Goal: Task Accomplishment & Management: Manage account settings

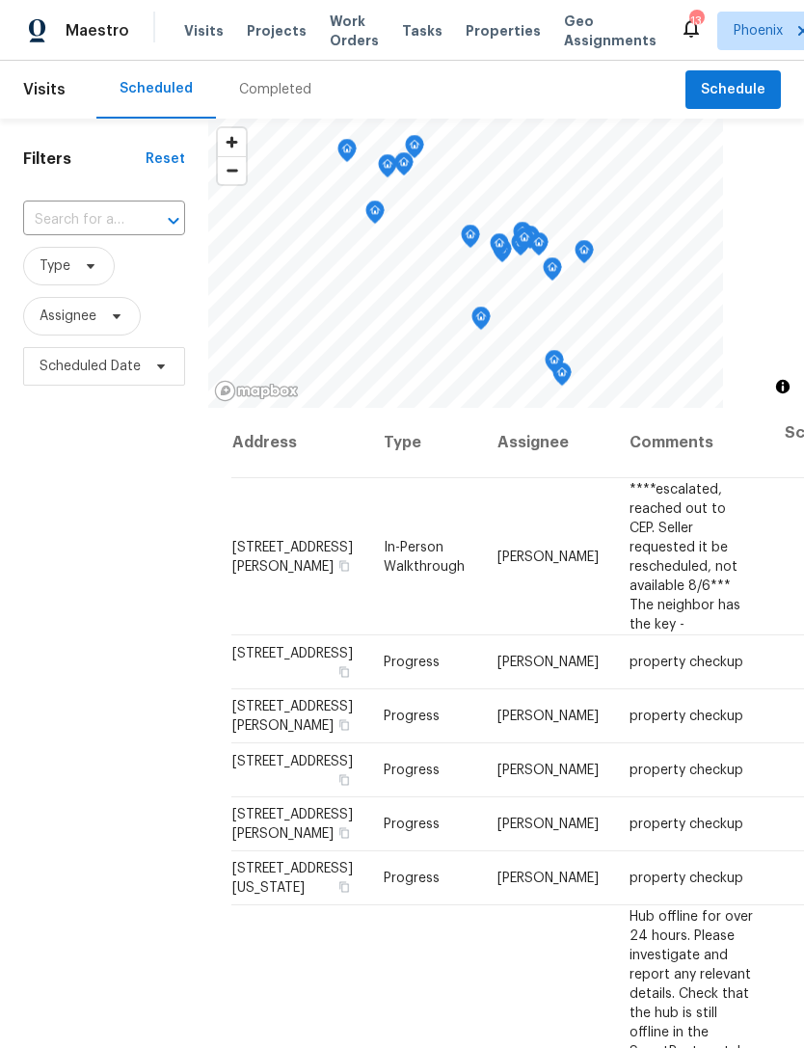
click at [103, 229] on input "text" at bounding box center [77, 220] width 108 height 30
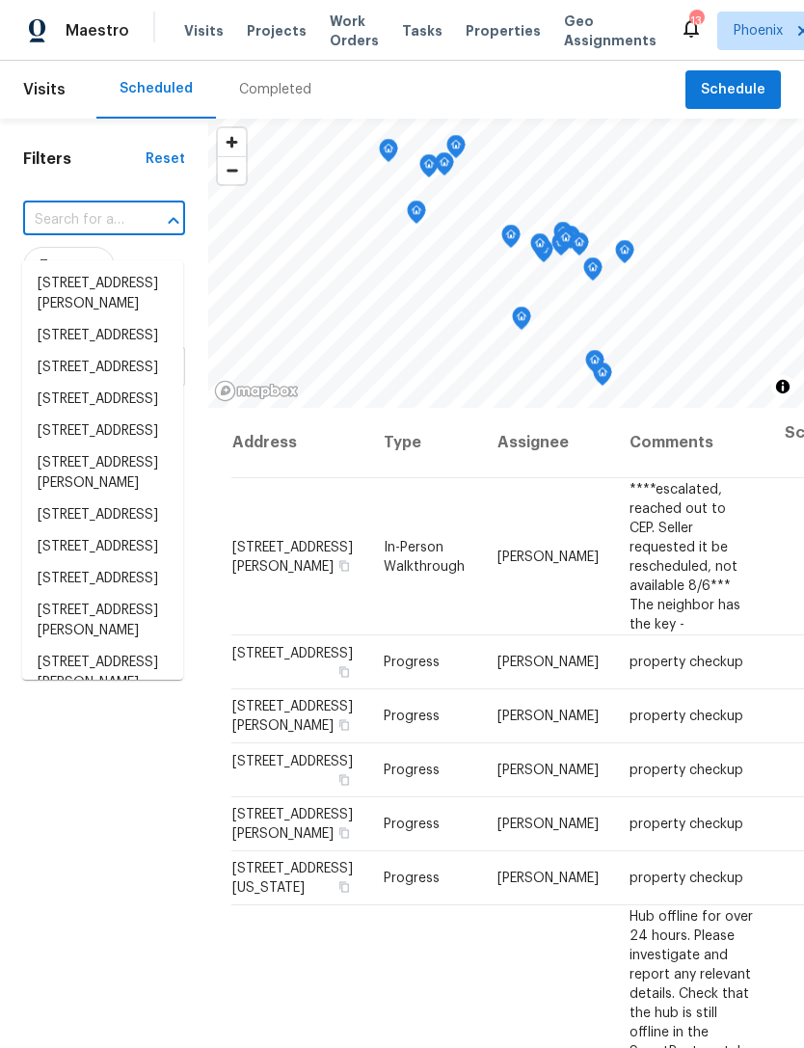
click at [83, 235] on input "text" at bounding box center [77, 220] width 108 height 30
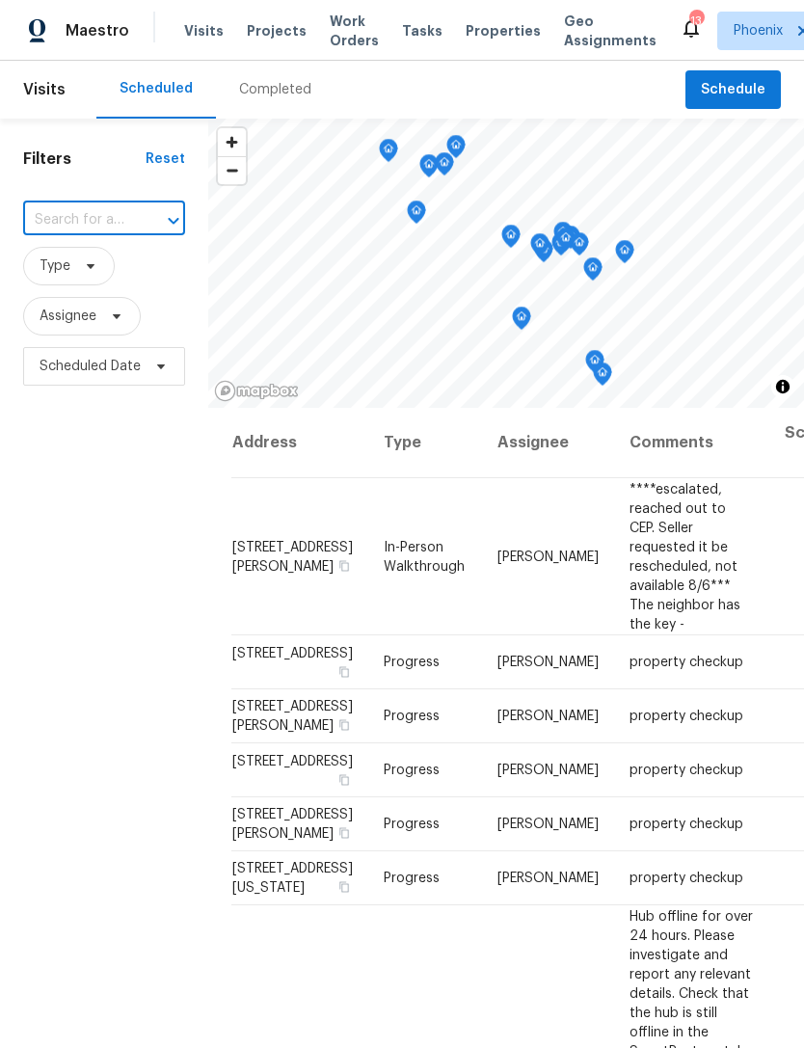
paste input "4619 W Orchid Ln, Chandler, AZ 85226"
type input "4619 W Orchid Ln, Chandler, AZ 85226"
click at [122, 291] on li "4619 W Orchid Ln, Chandler, AZ 85226" at bounding box center [102, 284] width 161 height 32
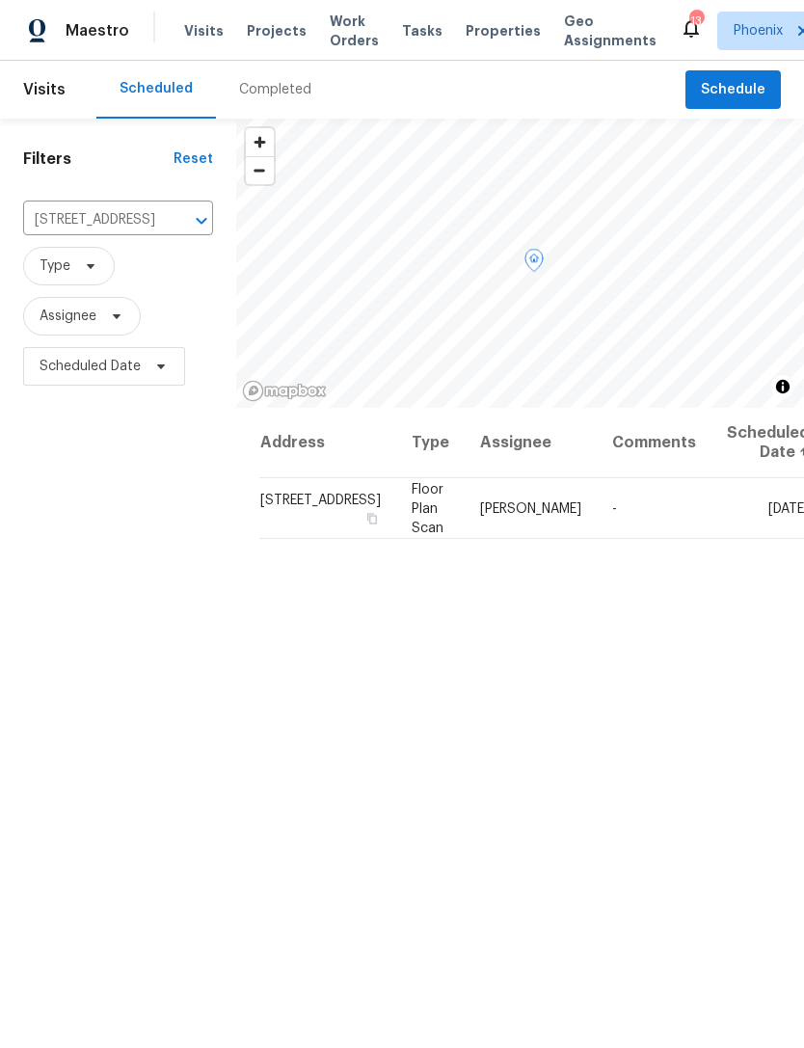
click at [0, 0] on icon at bounding box center [0, 0] width 0 height 0
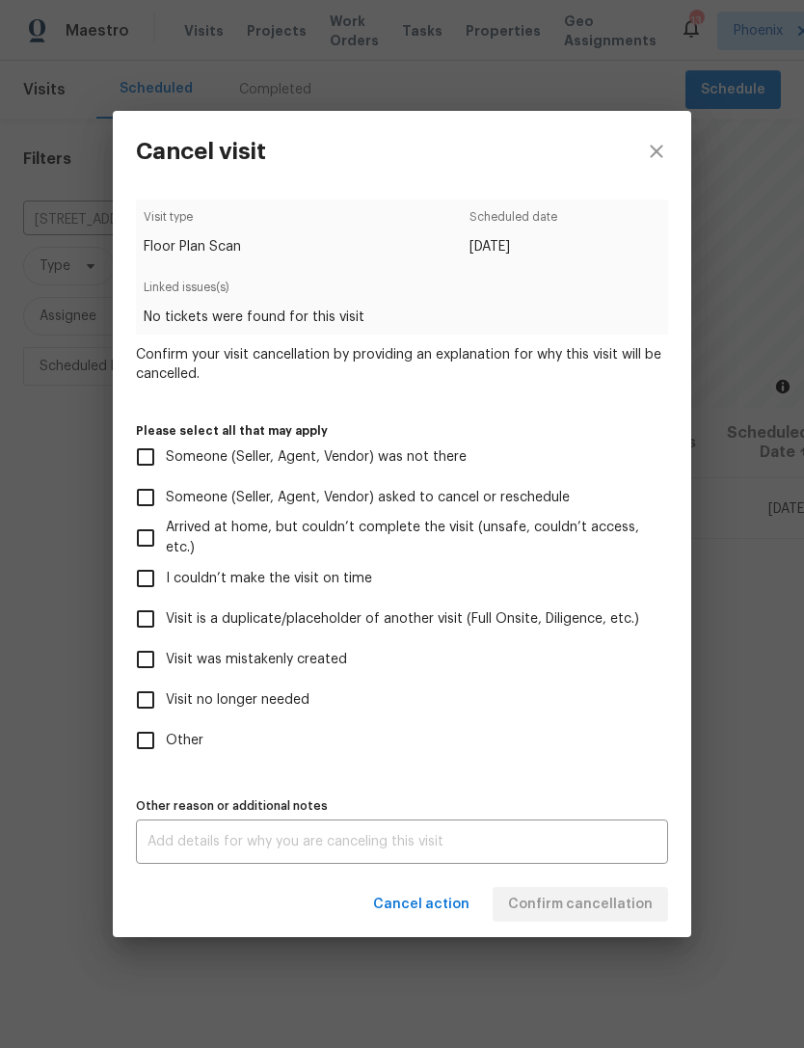
click at [163, 697] on input "Visit no longer needed" at bounding box center [145, 700] width 41 height 41
checkbox input "true"
click at [255, 864] on div "x Other reason or additional notes" at bounding box center [402, 842] width 532 height 44
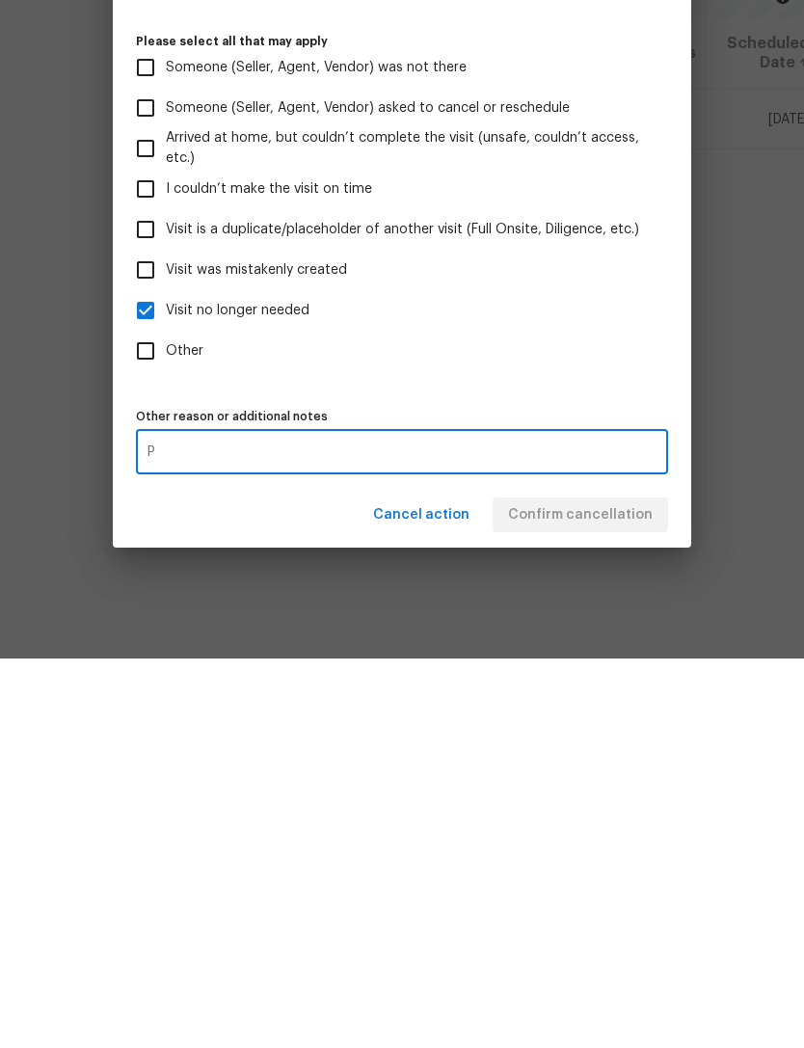
scroll to position [62, 0]
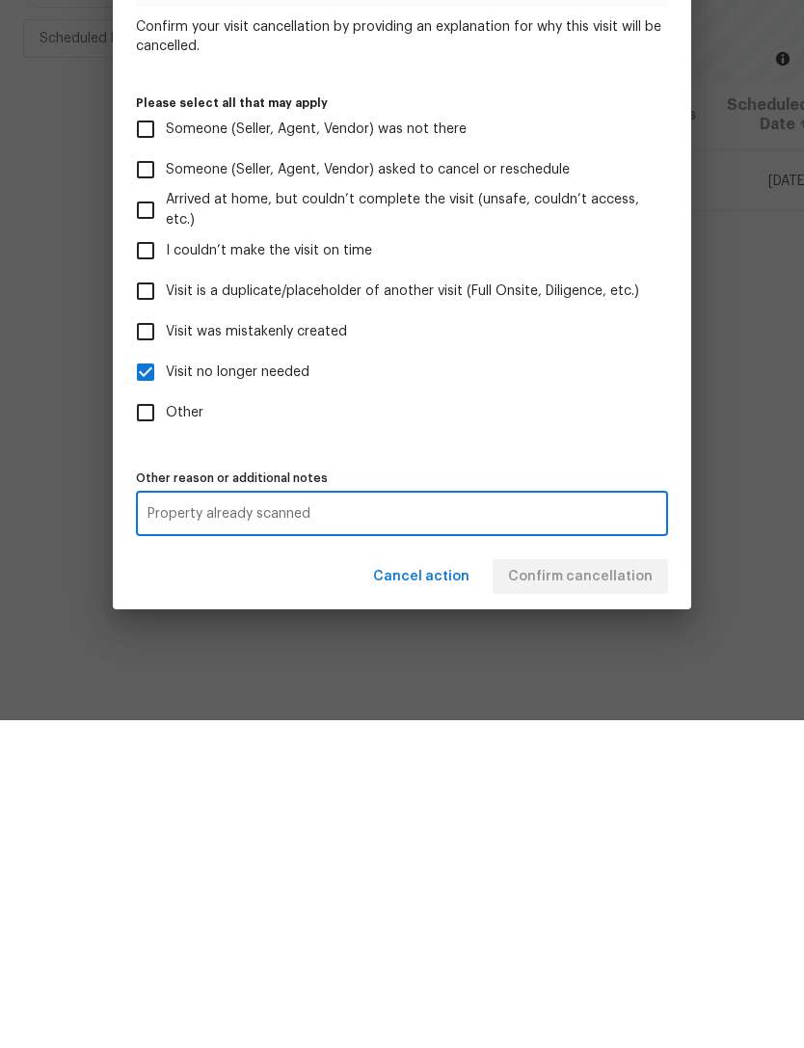
type textarea "Property already scanned"
click at [645, 720] on label "Other" at bounding box center [389, 740] width 528 height 41
click at [166, 720] on input "Other" at bounding box center [145, 740] width 41 height 41
checkbox input "true"
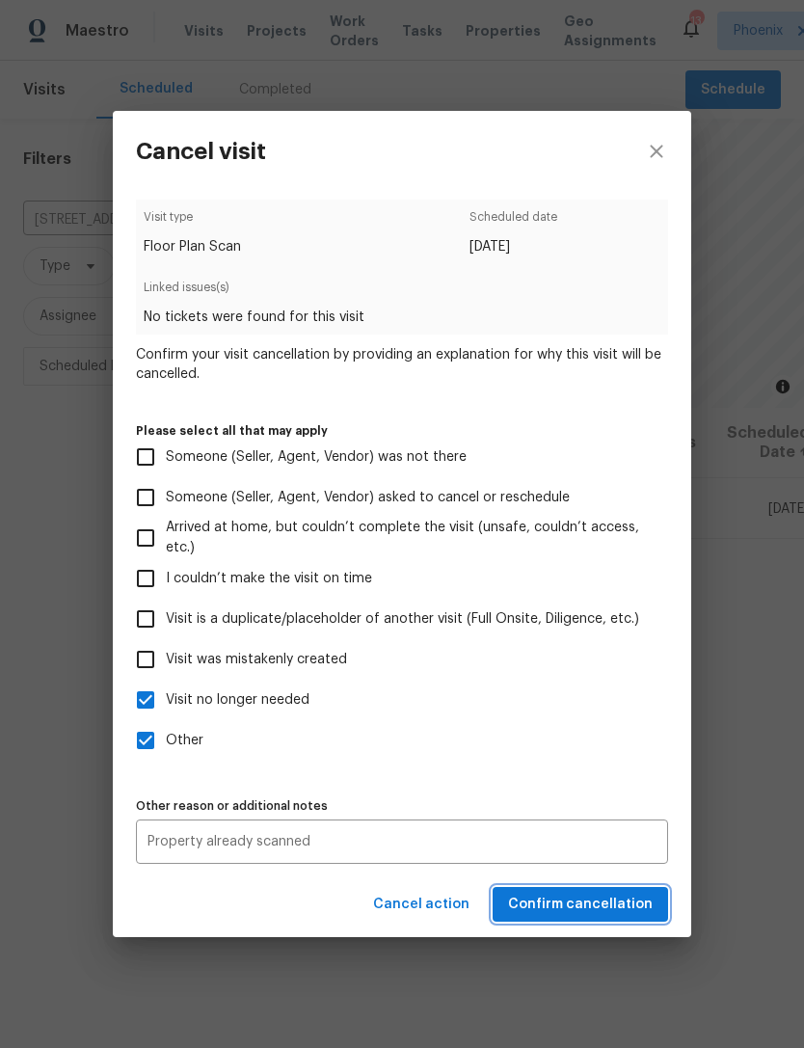
click at [596, 921] on button "Confirm cancellation" at bounding box center [581, 905] width 176 height 36
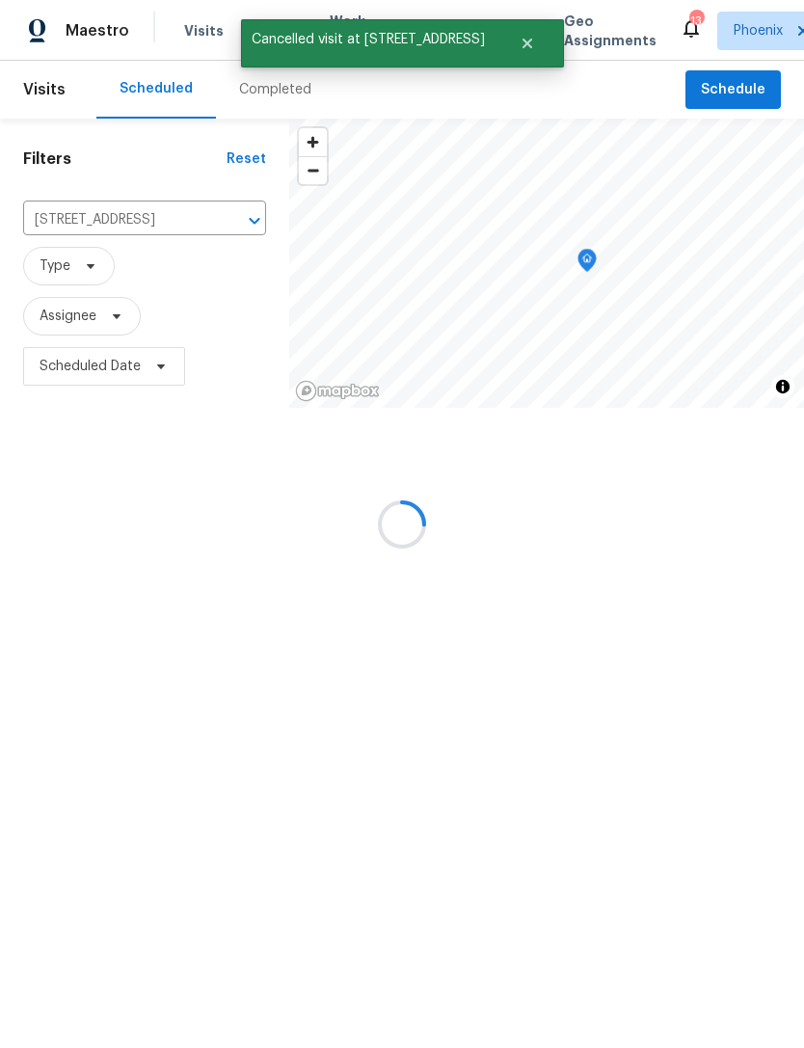
scroll to position [0, 0]
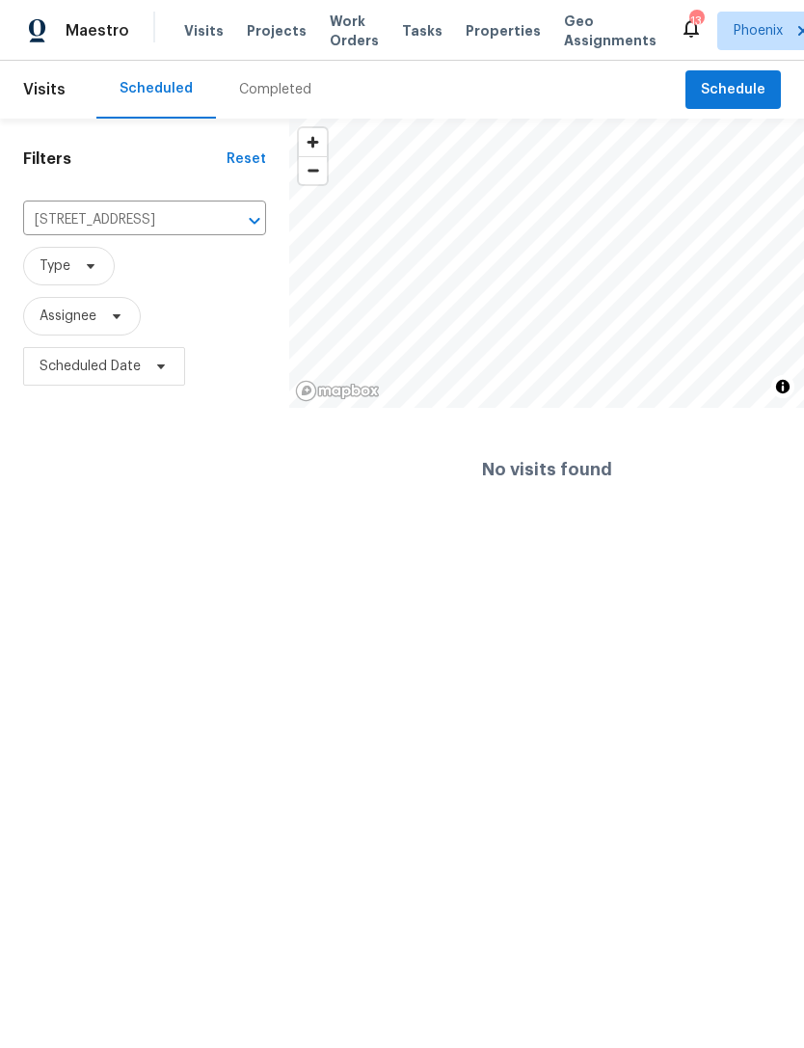
click at [233, 227] on icon "Clear" at bounding box center [230, 221] width 12 height 12
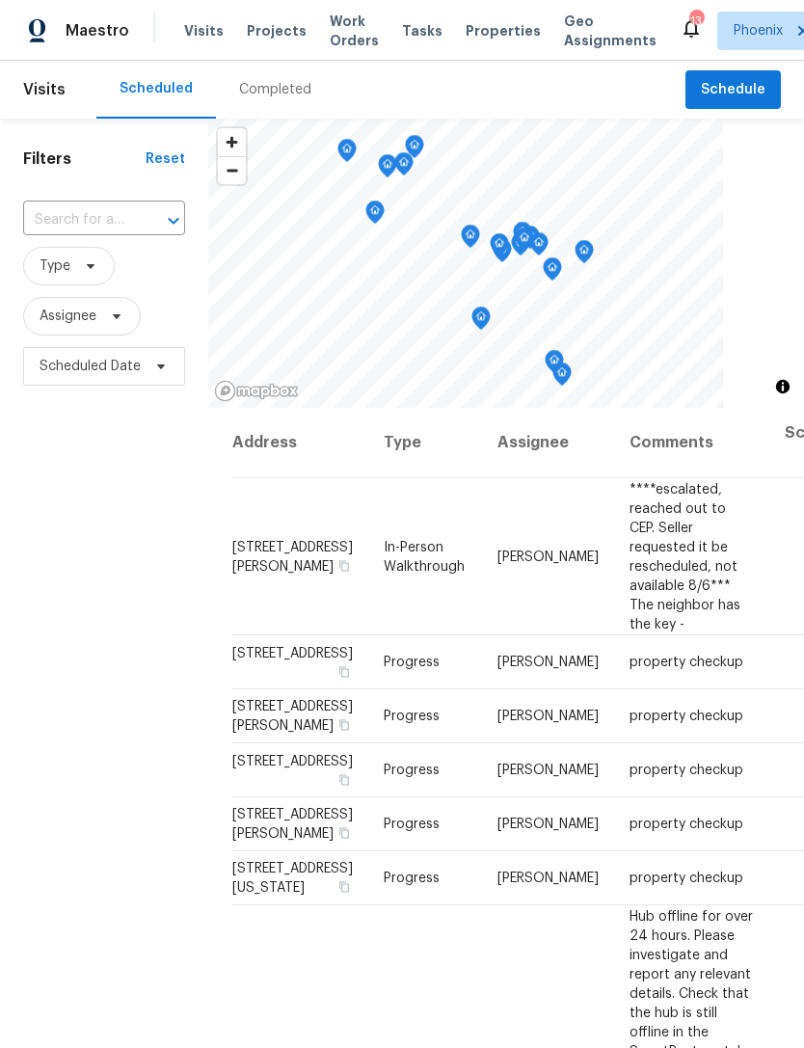
click at [90, 235] on input "text" at bounding box center [77, 220] width 108 height 30
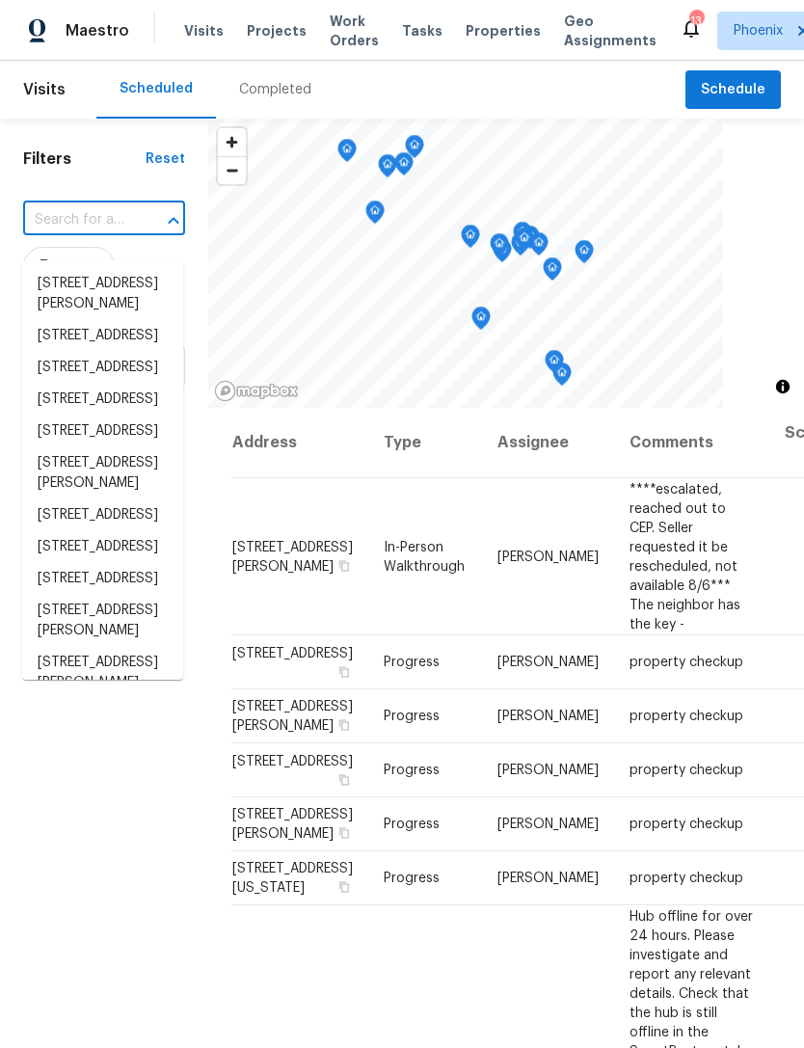
click at [75, 235] on input "text" at bounding box center [77, 220] width 108 height 30
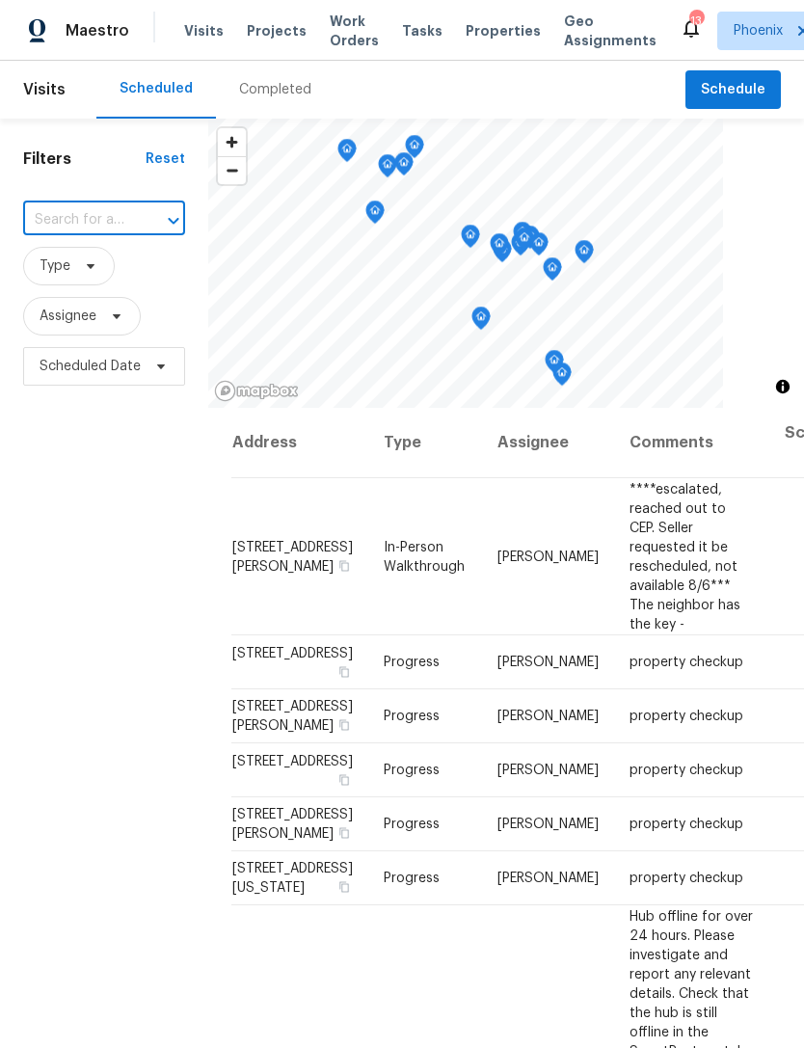
paste input "37803 W La Paz St, Maricopa, AZ 85138"
type input "37803 W La Paz St, Maricopa, AZ 85138"
click at [89, 286] on li "37803 W La Paz St, Maricopa, AZ 85138" at bounding box center [102, 284] width 161 height 32
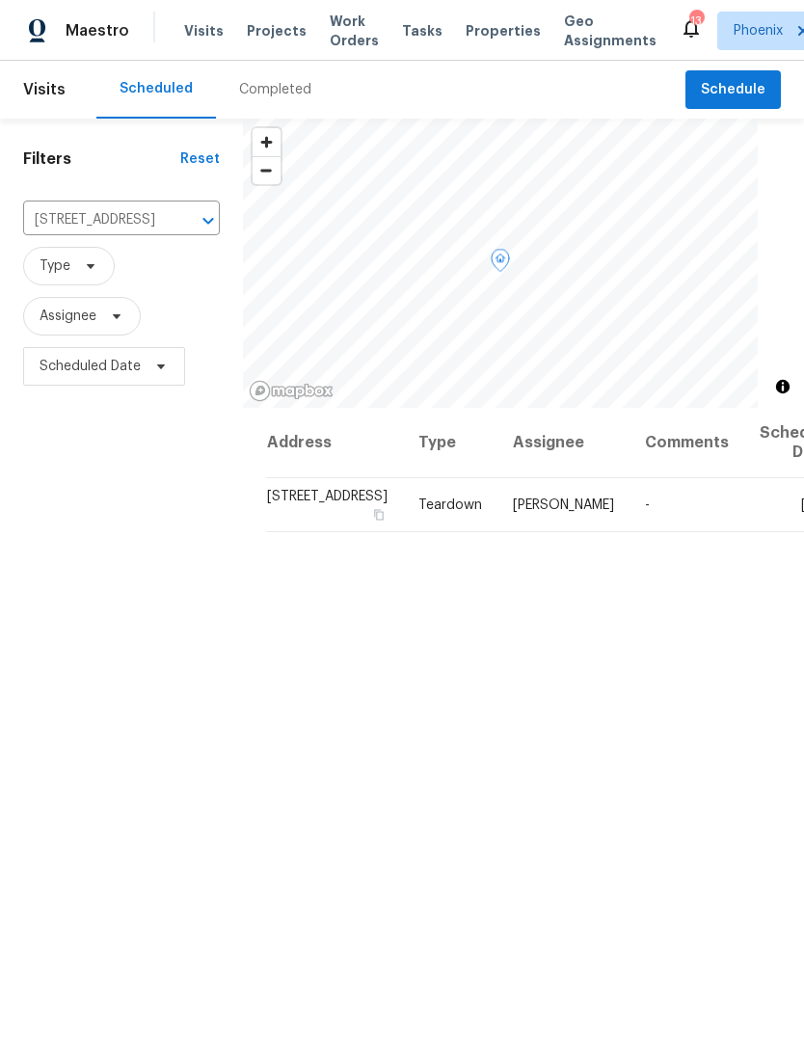
click at [0, 0] on icon at bounding box center [0, 0] width 0 height 0
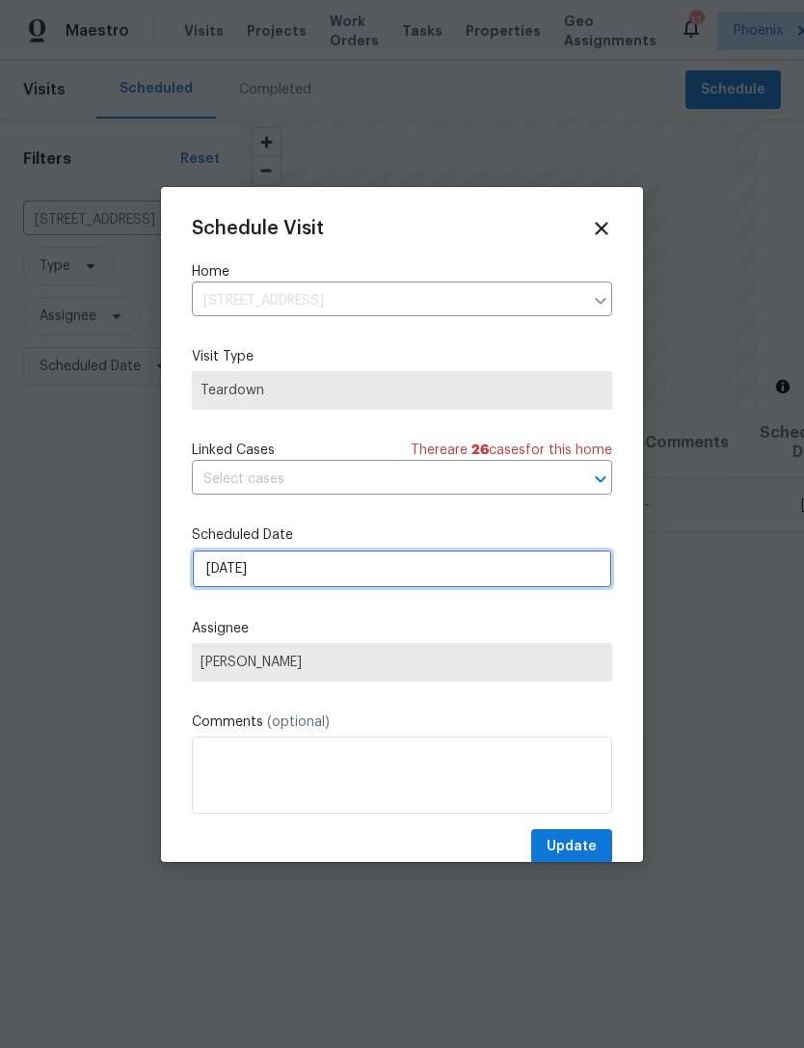
click at [340, 575] on input "8/17/2025" at bounding box center [402, 569] width 420 height 39
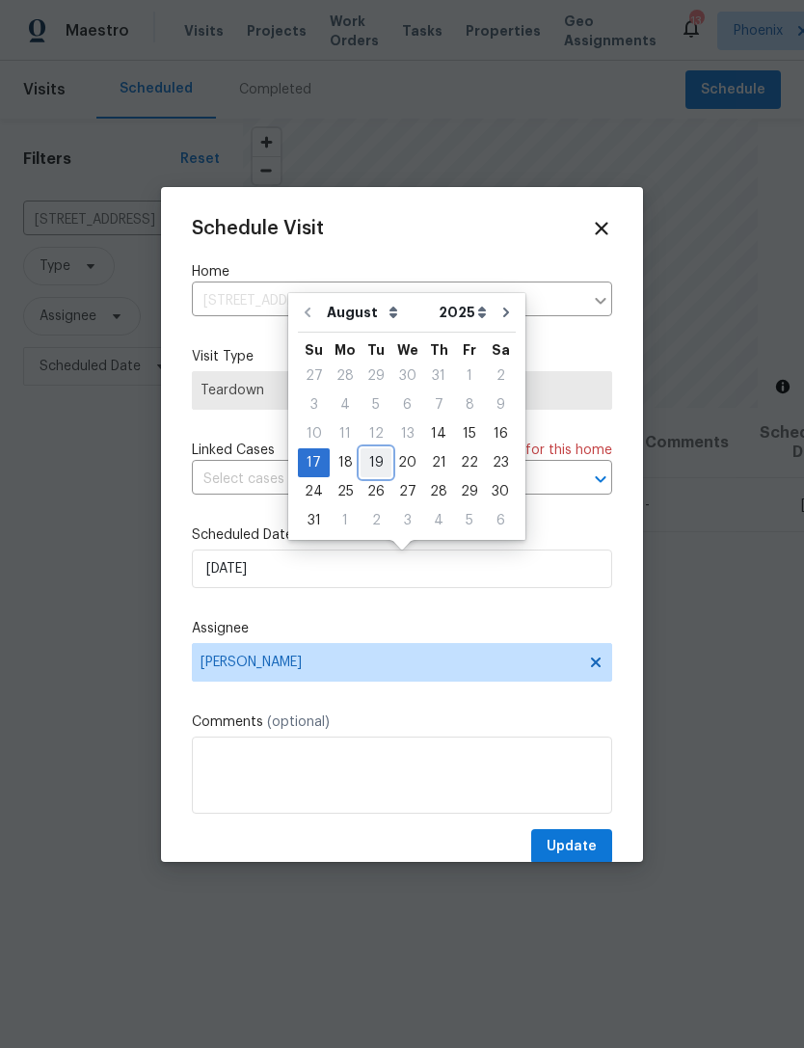
click at [369, 460] on div "19" at bounding box center [376, 462] width 31 height 27
type input "8/19/2025"
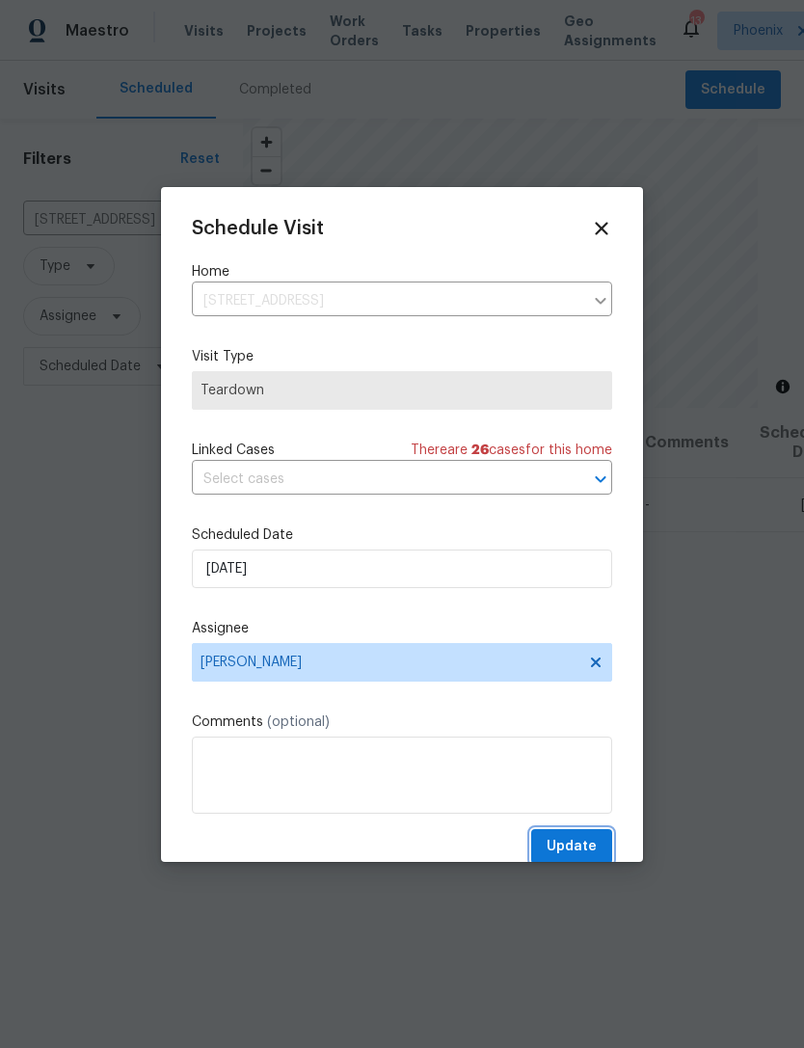
click at [571, 852] on span "Update" at bounding box center [572, 847] width 50 height 24
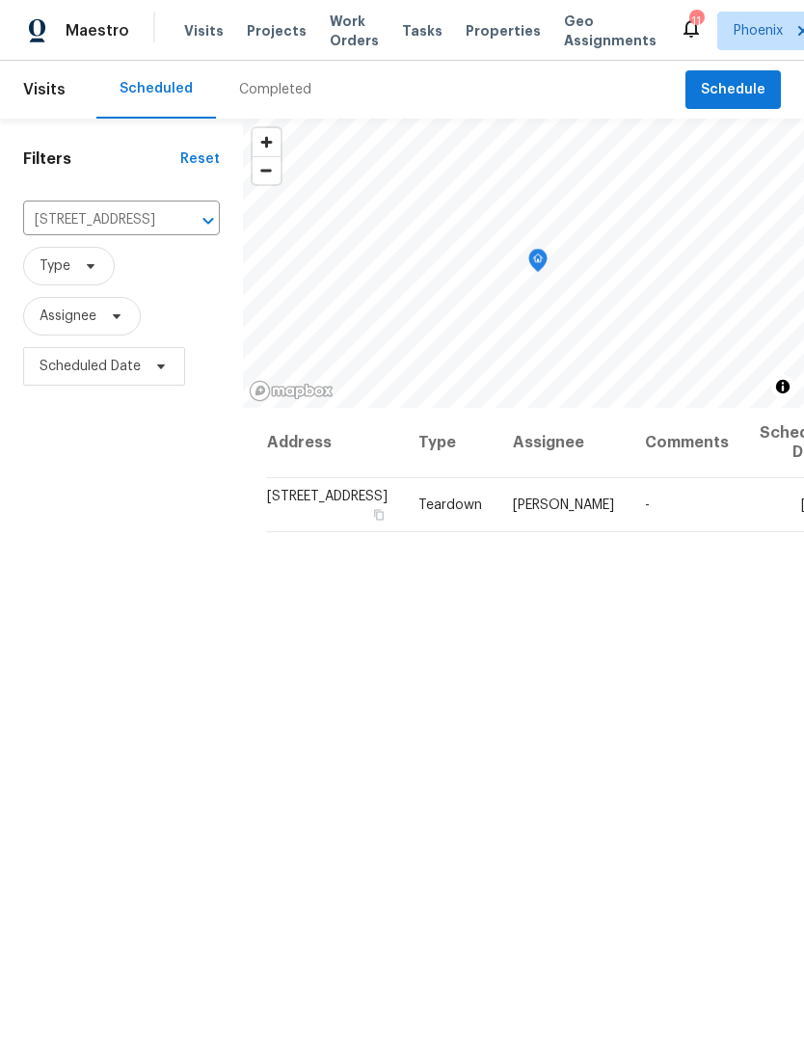
click at [170, 231] on button "Clear" at bounding box center [183, 220] width 27 height 27
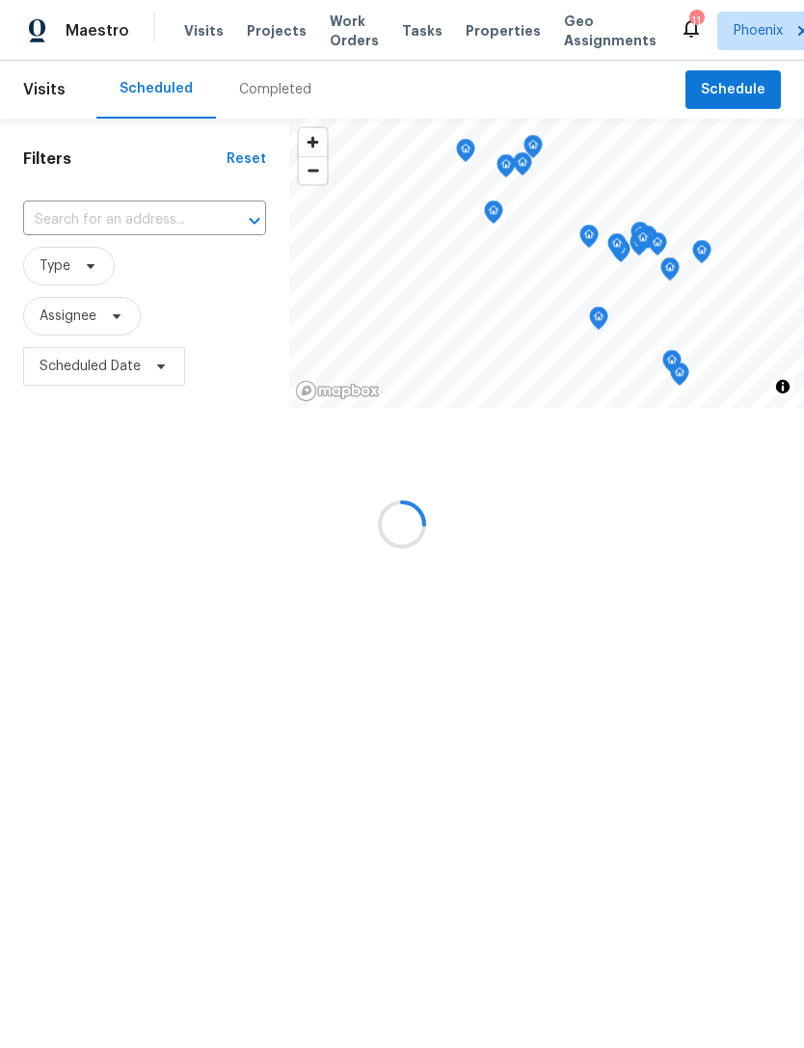
click at [103, 232] on input "text" at bounding box center [117, 220] width 189 height 30
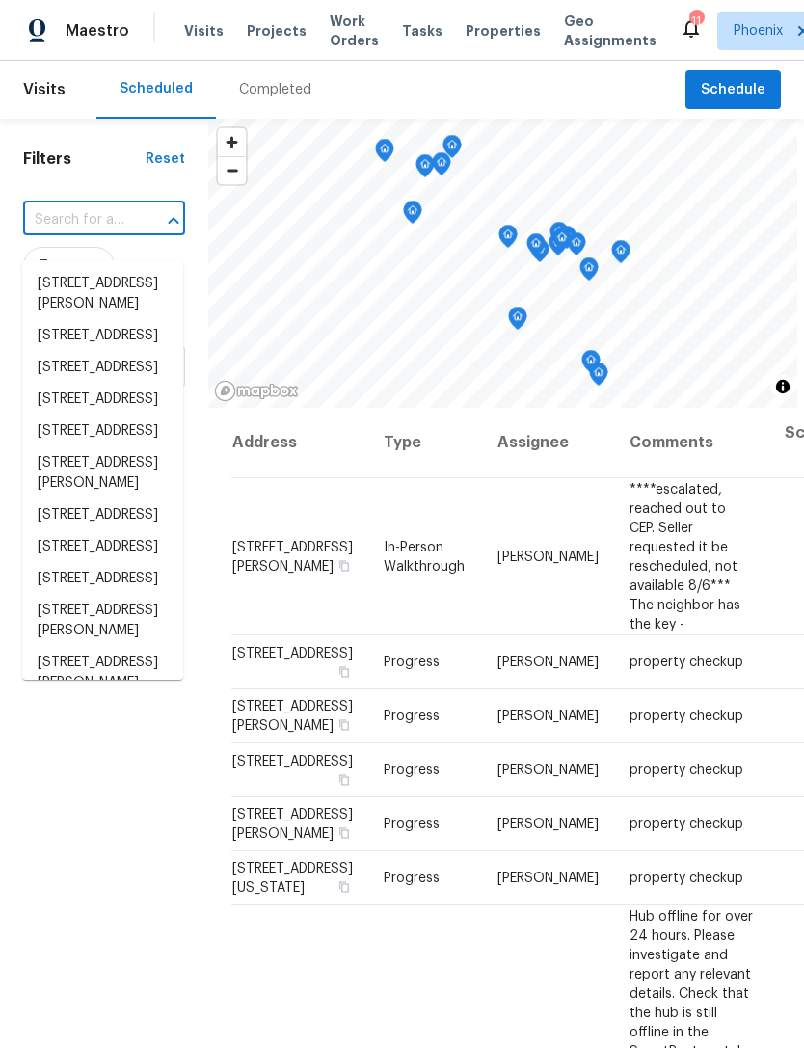
click at [80, 231] on input "text" at bounding box center [77, 220] width 108 height 30
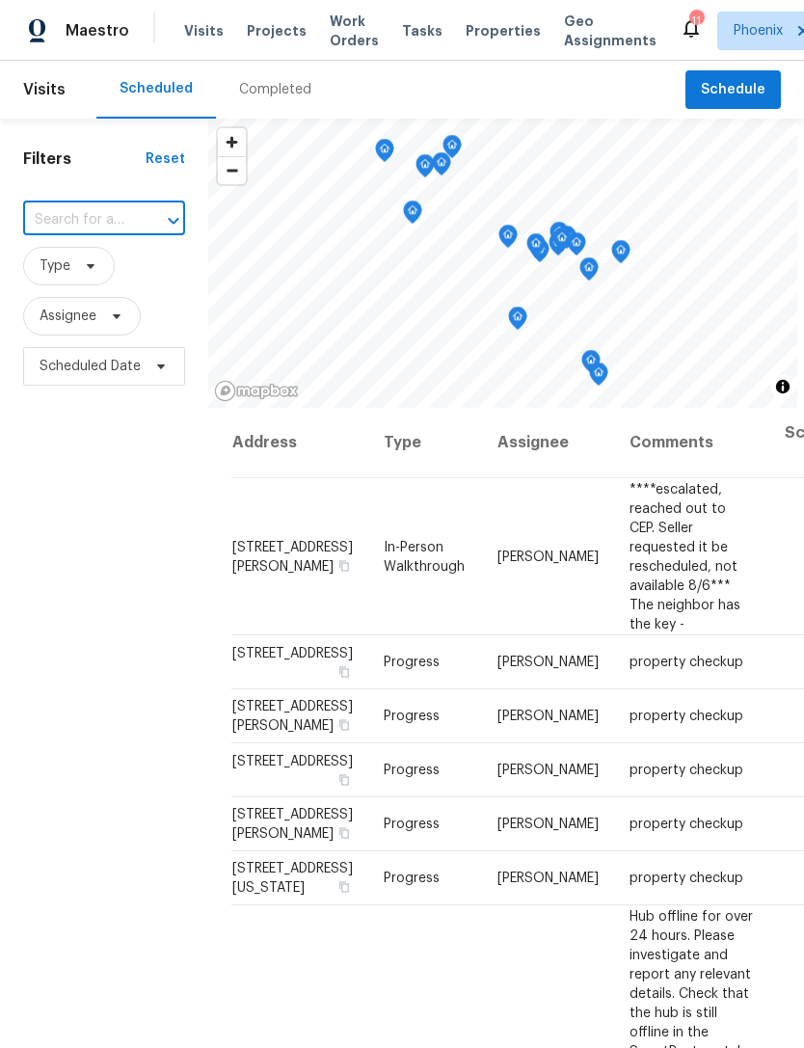
paste input "1581 E Palo Verde Dr, Casa Grande, AZ 85122"
type input "1581 E Palo Verde Dr, Casa Grande, AZ 85122"
click at [95, 281] on li "1581 E Palo Verde Dr, Casa Grande, AZ 85122" at bounding box center [102, 284] width 161 height 32
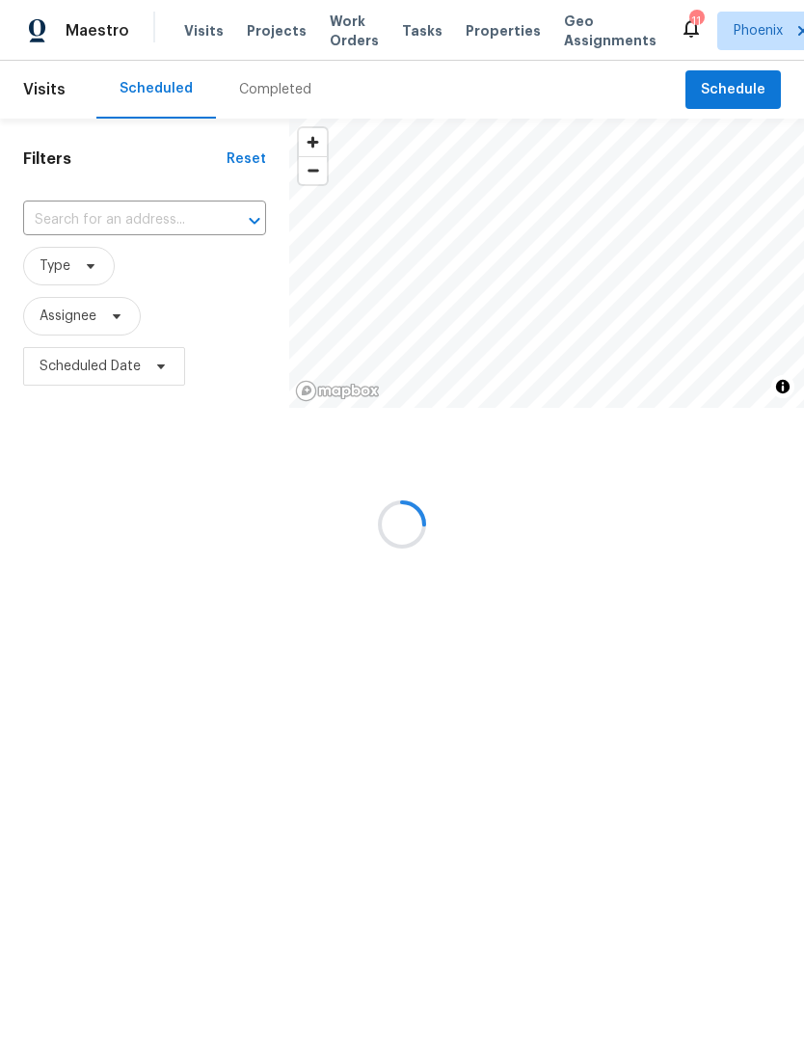
type input "1581 E Palo Verde Dr, Casa Grande, AZ 85122"
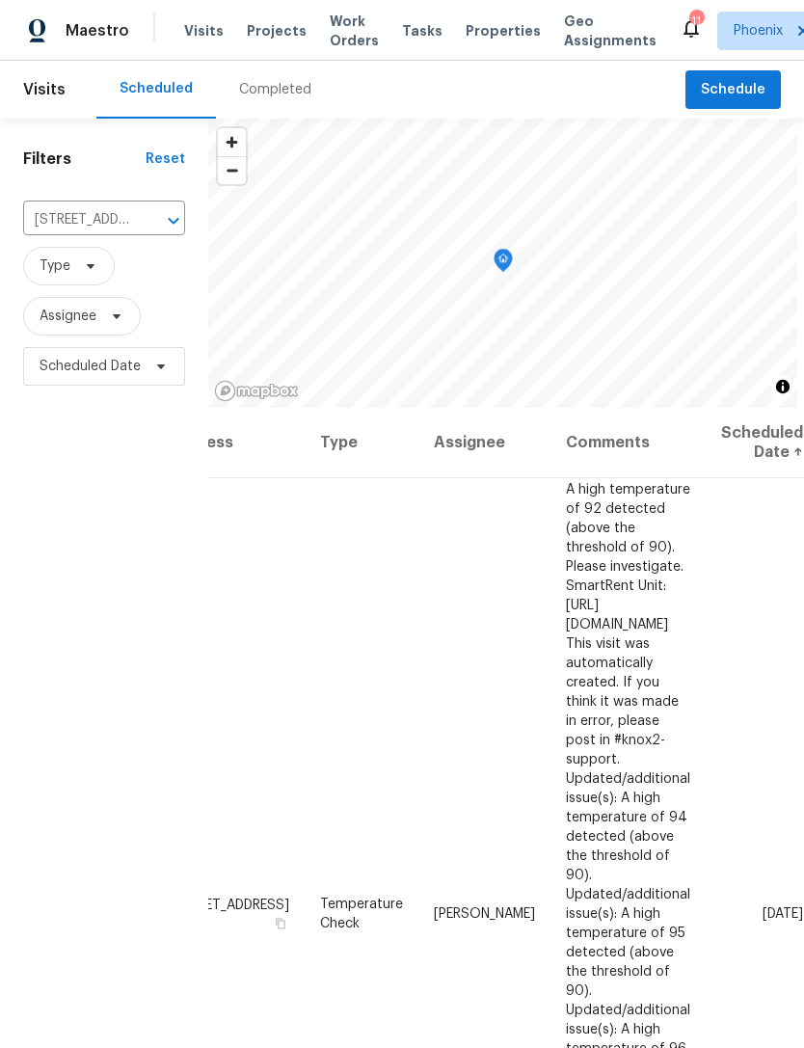
scroll to position [0, 149]
click at [0, 0] on icon at bounding box center [0, 0] width 0 height 0
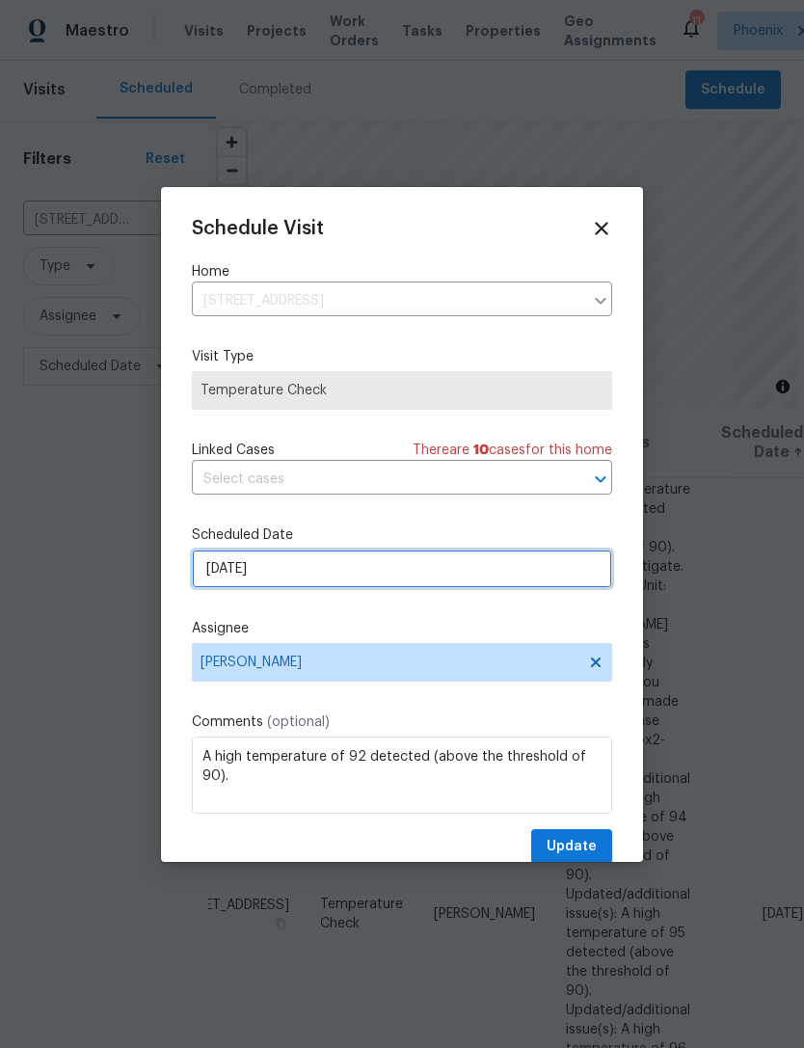
click at [383, 571] on input "8/14/2025" at bounding box center [402, 569] width 420 height 39
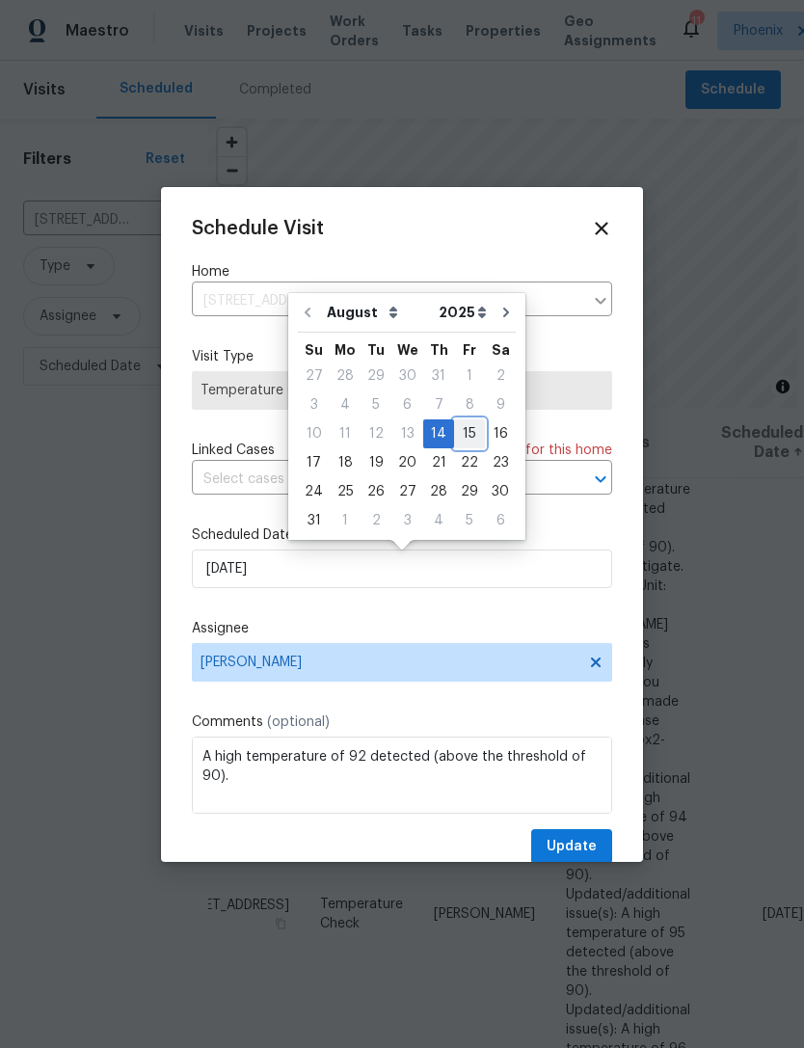
click at [459, 438] on div "15" at bounding box center [469, 433] width 31 height 27
type input "8/15/2025"
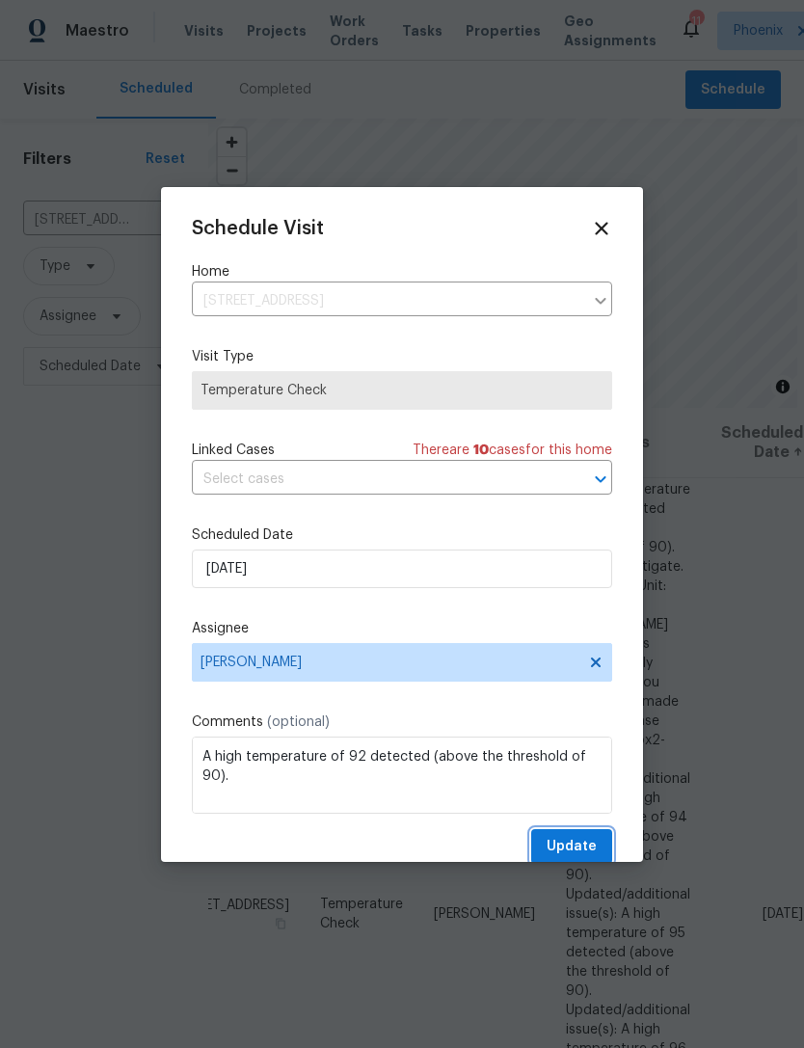
click at [590, 843] on span "Update" at bounding box center [572, 847] width 50 height 24
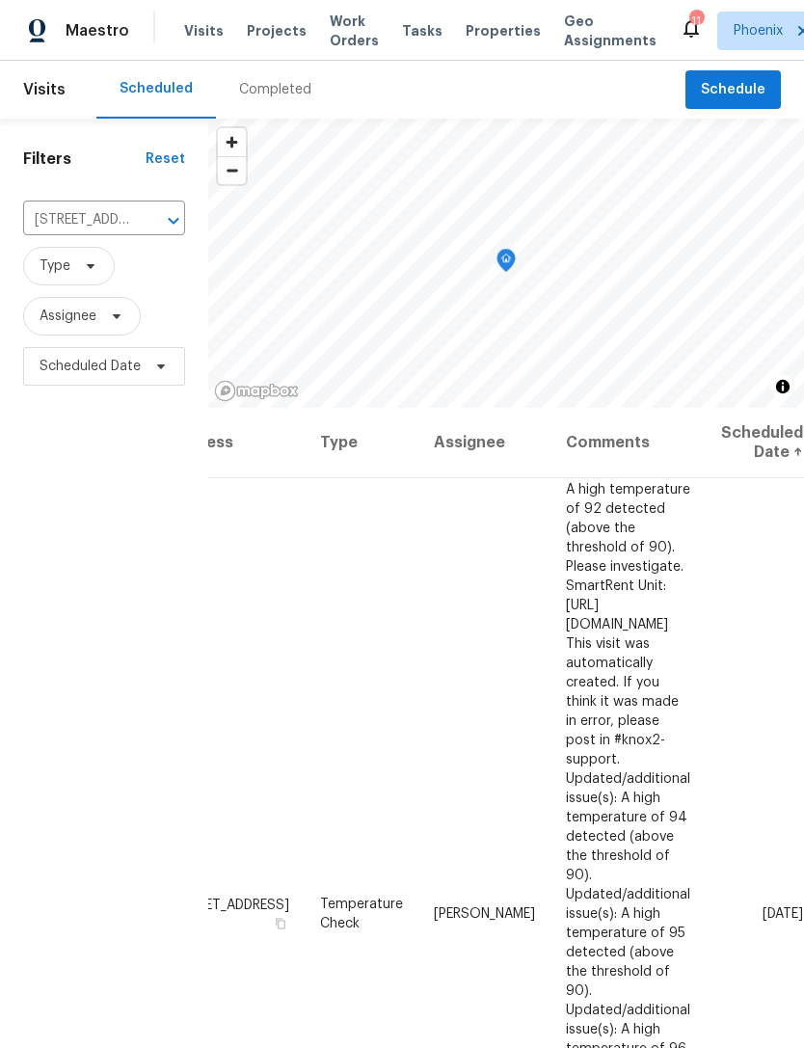
click at [150, 227] on icon "Clear" at bounding box center [149, 221] width 12 height 12
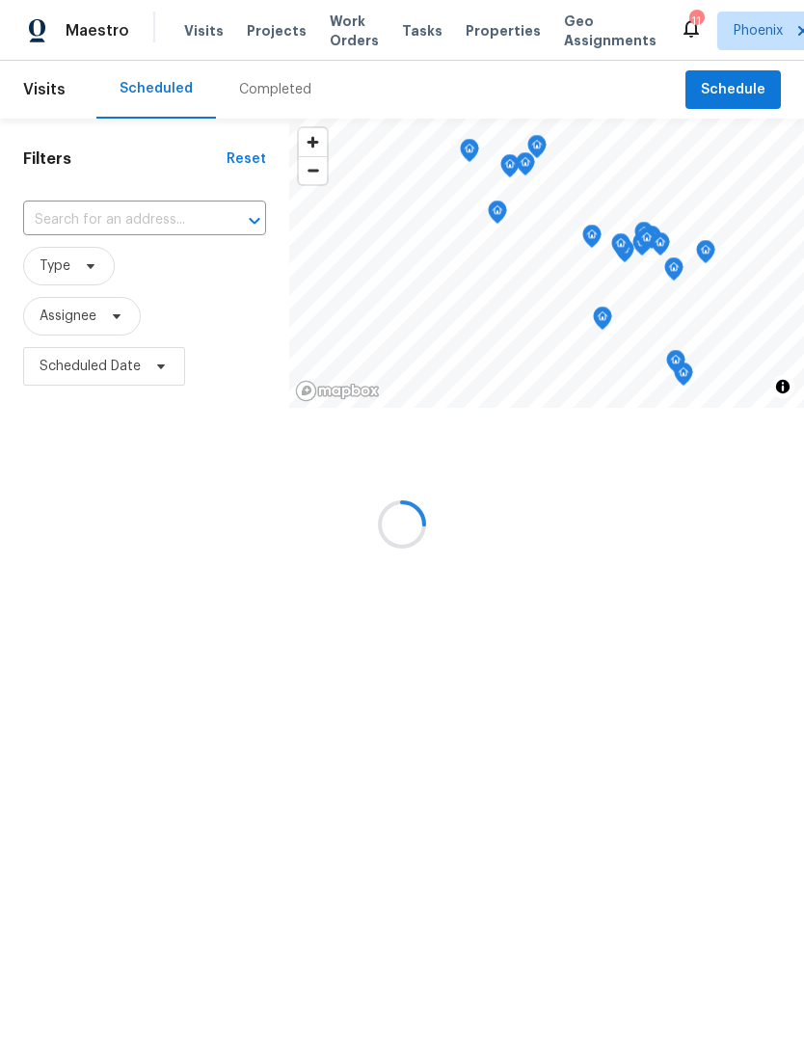
click at [89, 235] on input "text" at bounding box center [117, 220] width 189 height 30
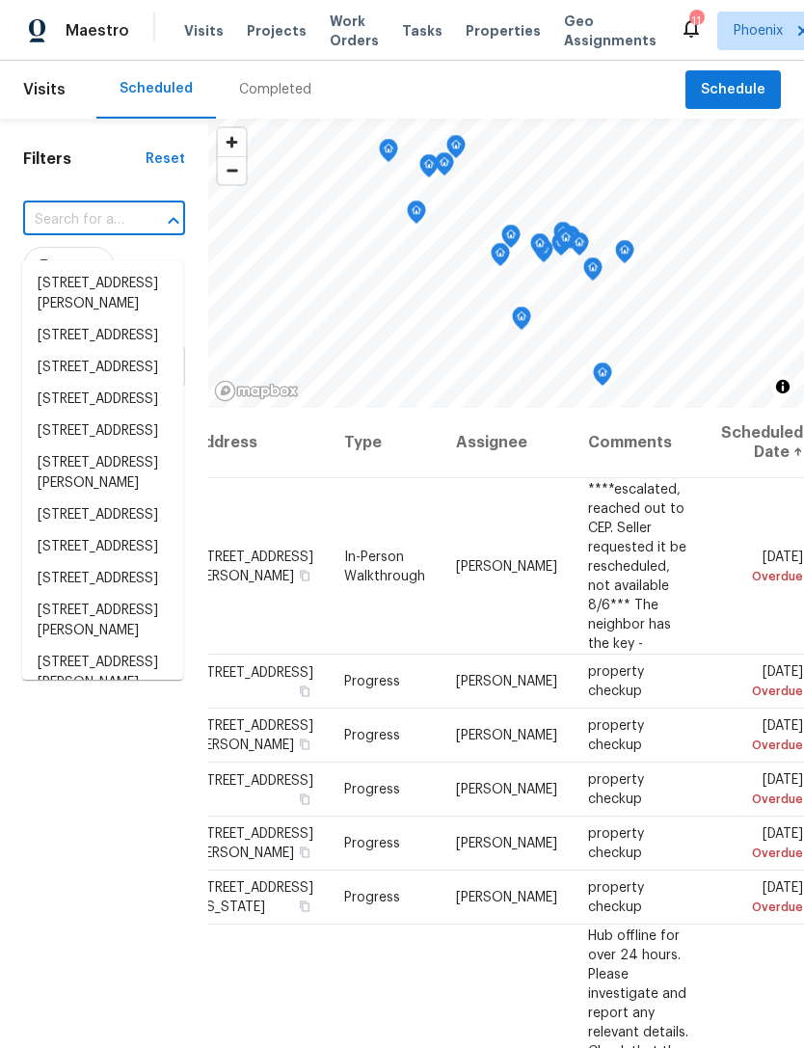
click at [68, 230] on input "text" at bounding box center [77, 220] width 108 height 30
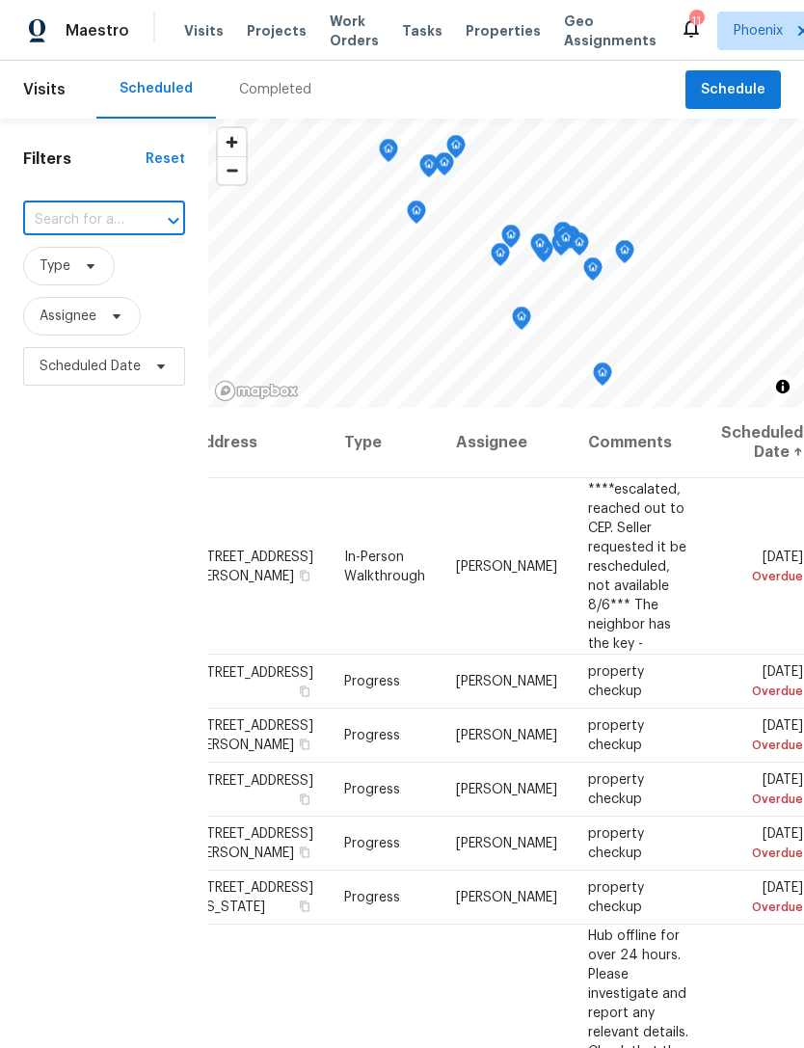
paste input "337 S Verdad Ln, Casa Grande, AZ 85194"
type input "337 S Verdad Ln, Casa Grande, AZ 85194"
click at [96, 295] on li "337 S Verdad Ln, Casa Grande, AZ 85194" at bounding box center [102, 284] width 161 height 32
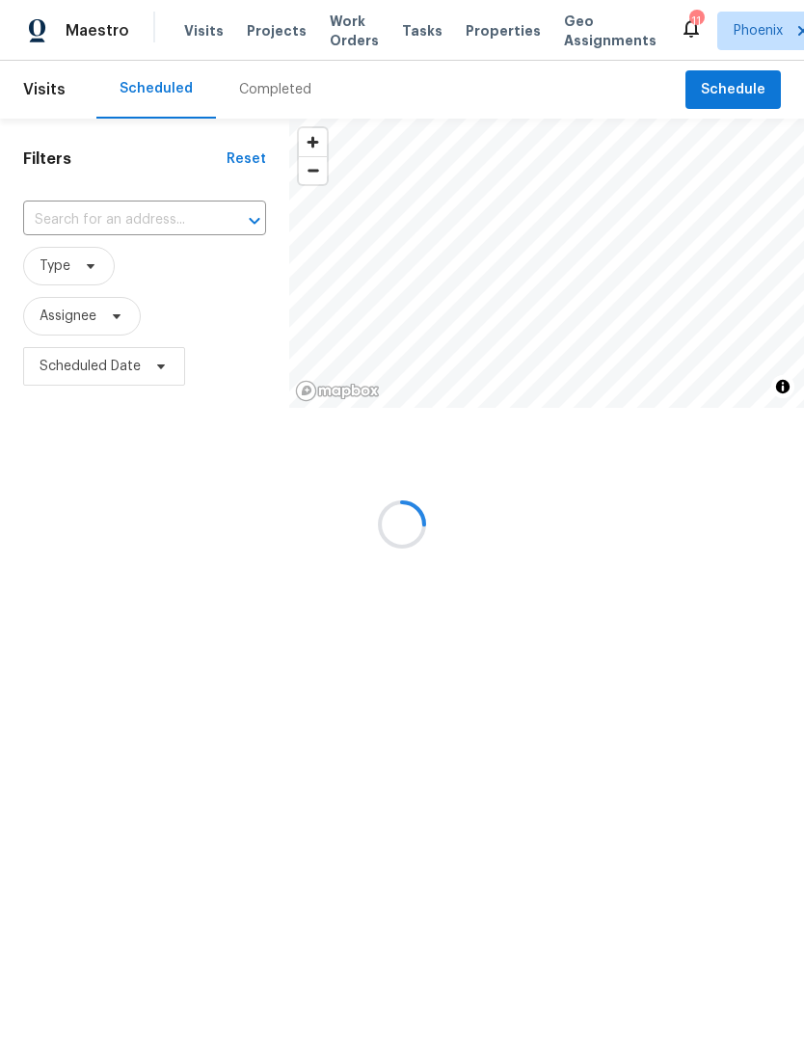
type input "337 S Verdad Ln, Casa Grande, AZ 85194"
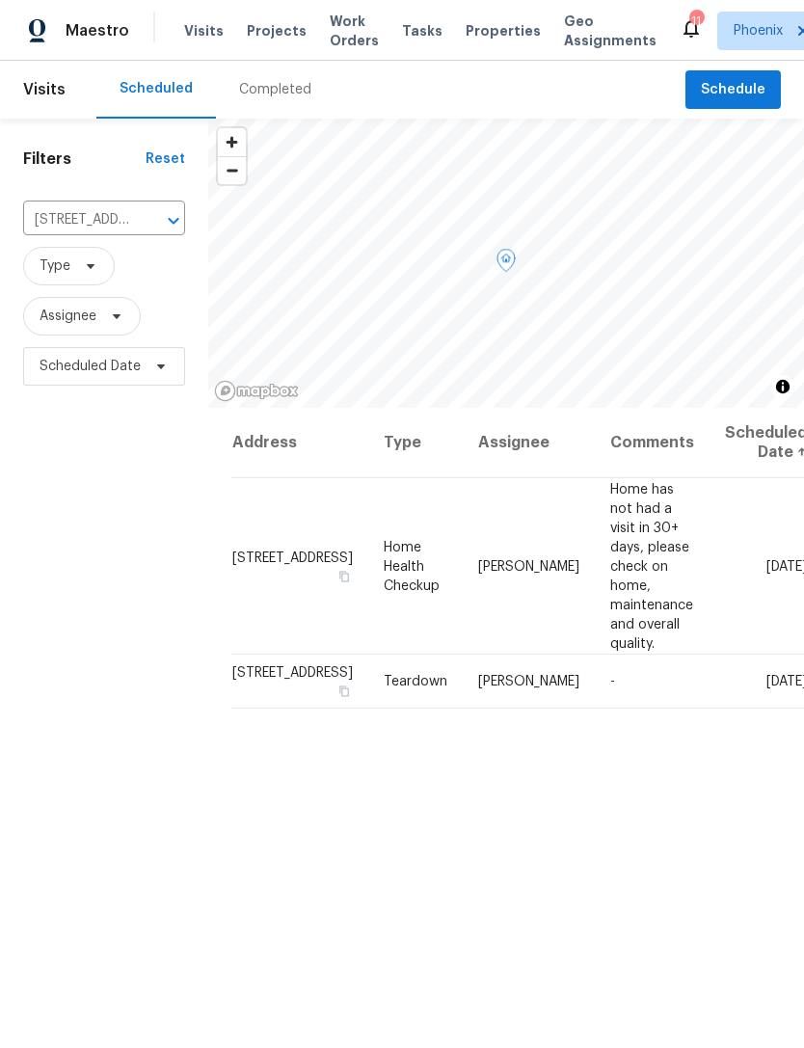
click at [0, 0] on icon at bounding box center [0, 0] width 0 height 0
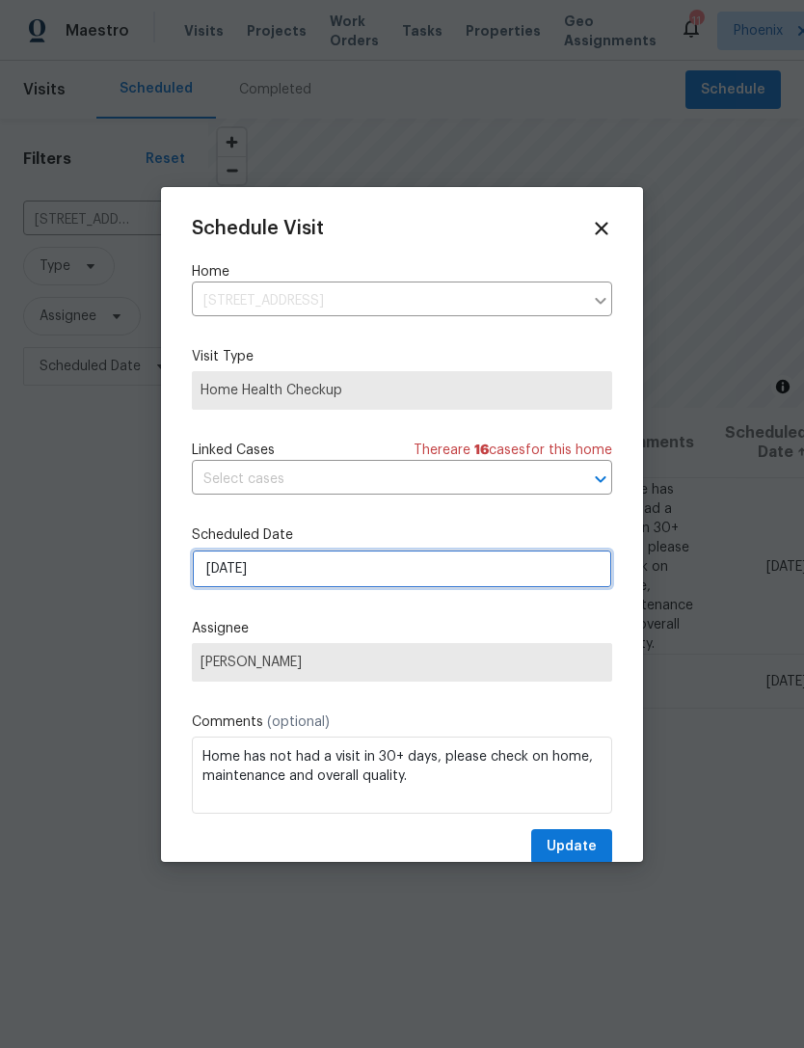
click at [388, 583] on input "8/14/2025" at bounding box center [402, 569] width 420 height 39
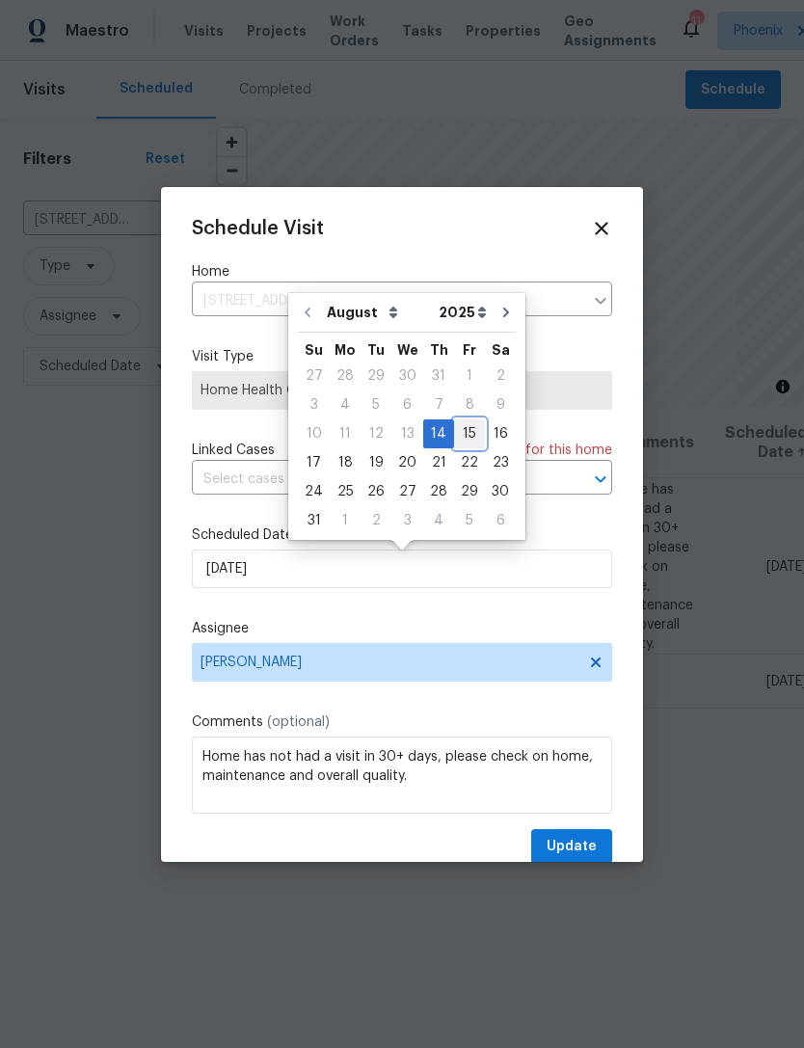
click at [460, 431] on div "15" at bounding box center [469, 433] width 31 height 27
type input "8/15/2025"
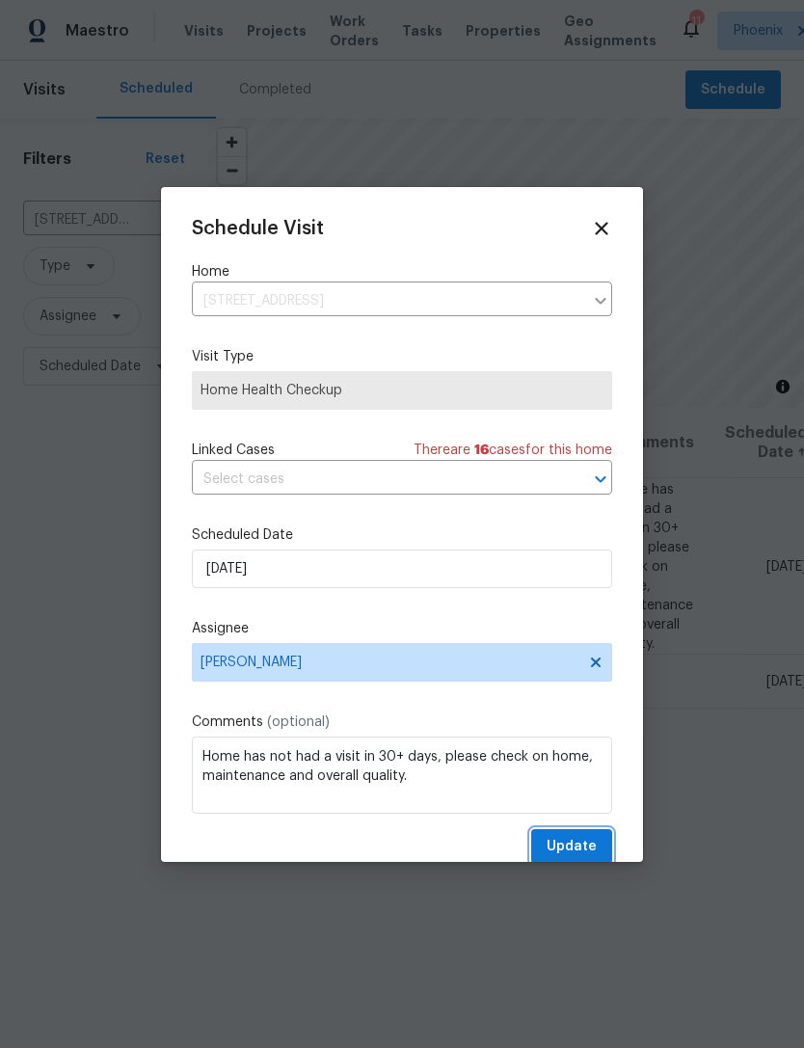
click at [595, 845] on span "Update" at bounding box center [572, 847] width 50 height 24
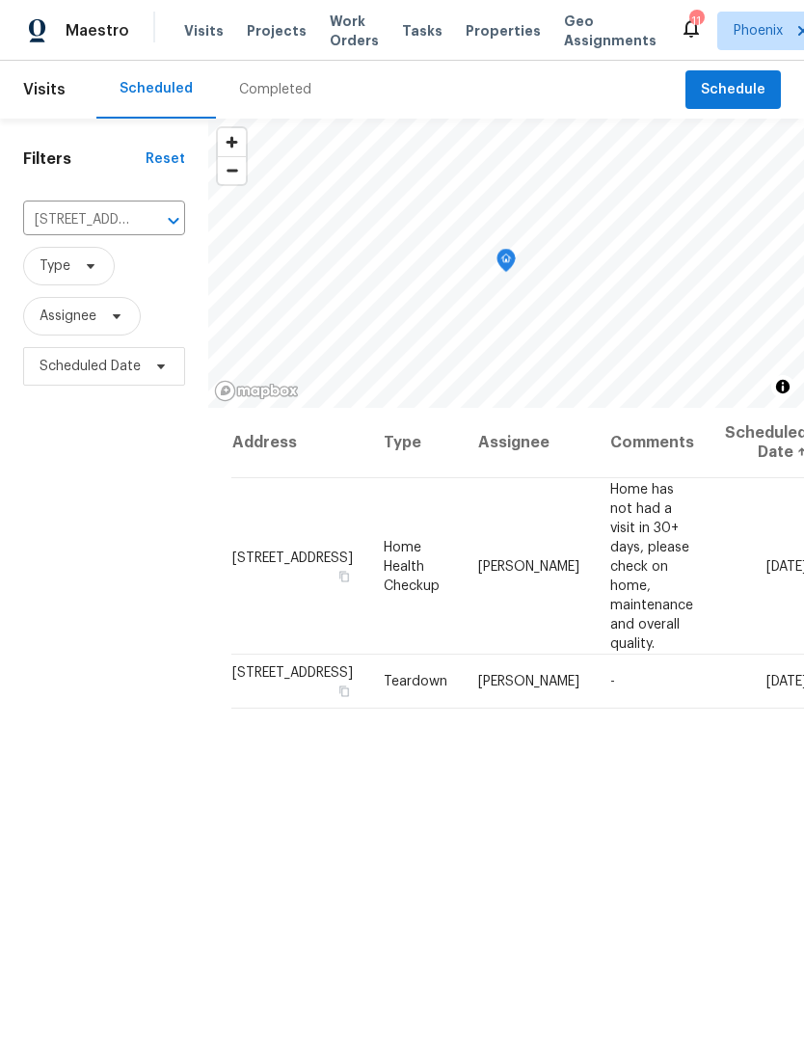
click at [146, 230] on icon "Clear" at bounding box center [148, 220] width 19 height 19
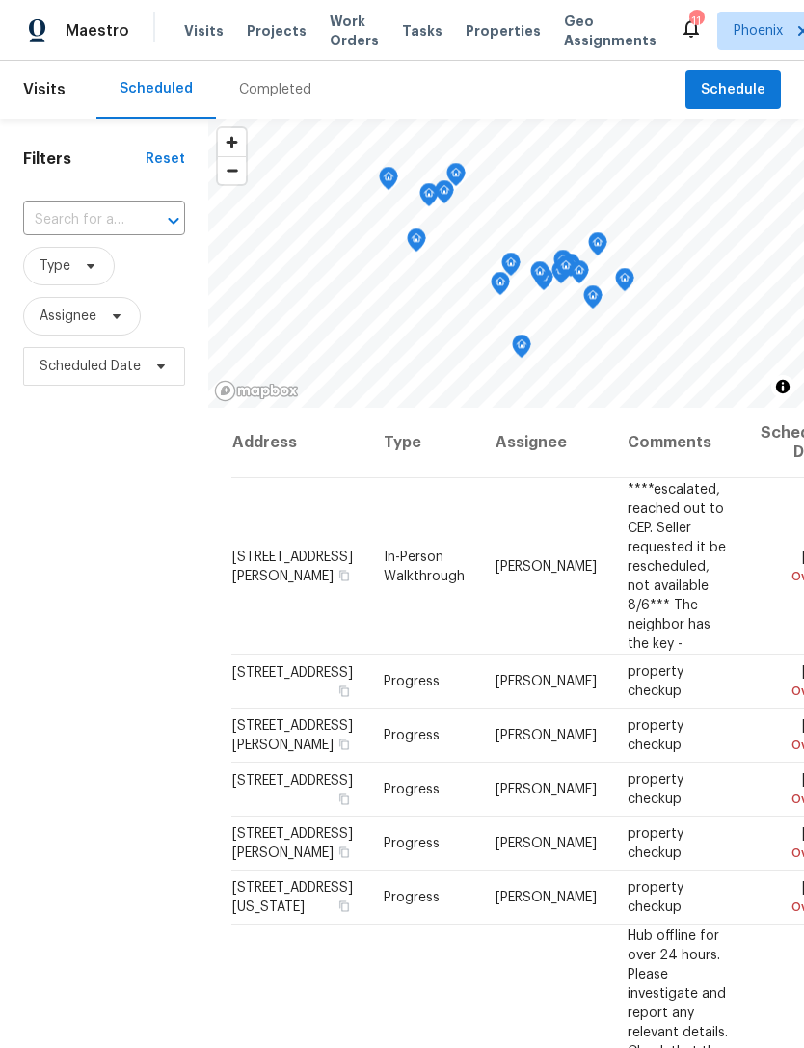
click at [75, 235] on input "text" at bounding box center [77, 220] width 108 height 30
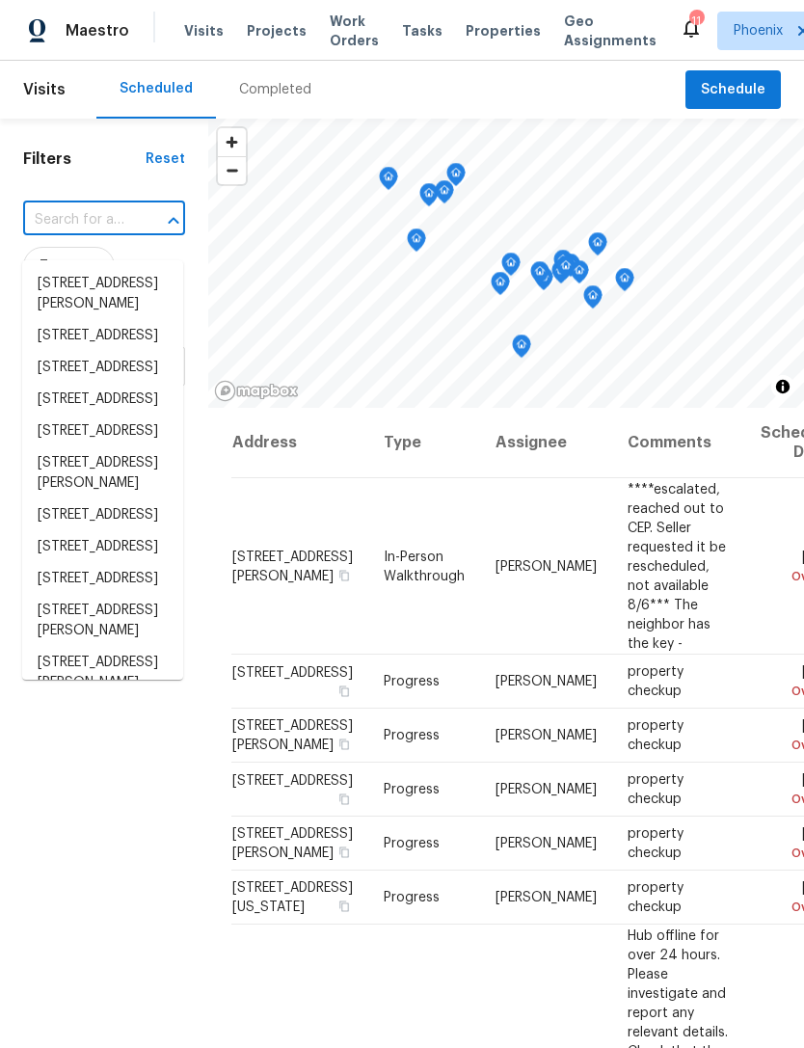
click at [68, 233] on input "text" at bounding box center [77, 220] width 108 height 30
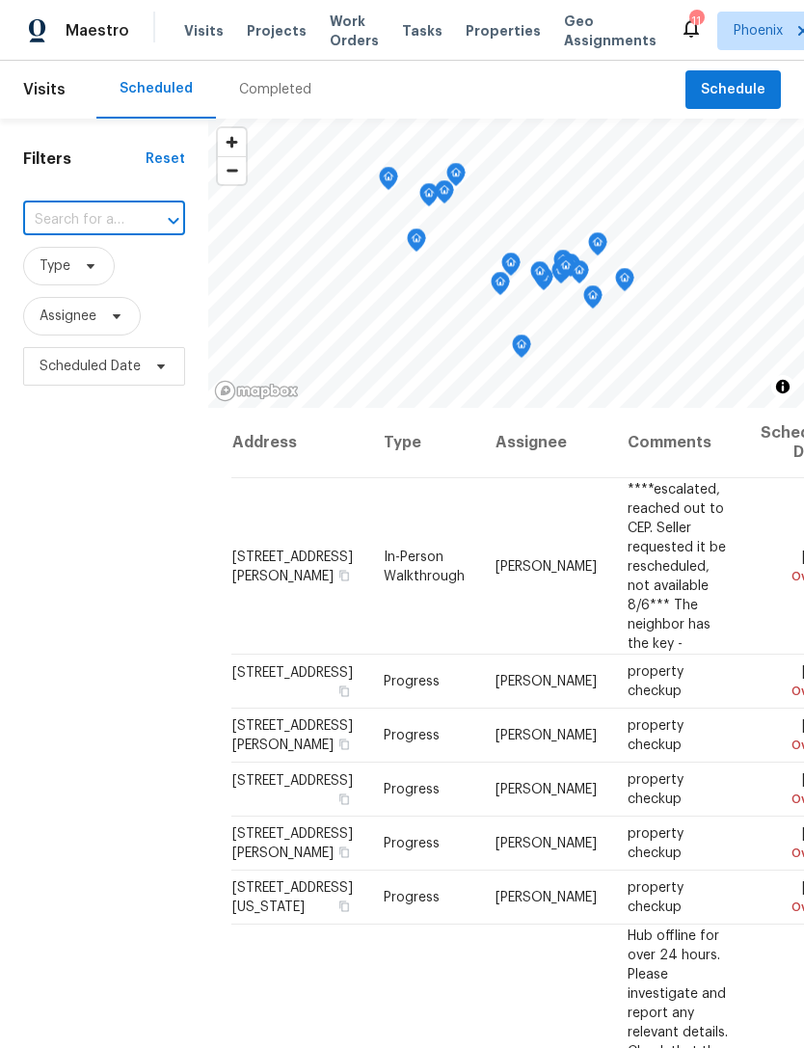
paste input "4481 E Sundance Ct, Gilbert, AZ 85297"
type input "4481 E Sundance Ct, Gilbert, AZ 85297"
click at [95, 285] on li "4481 E Sundance Ct, Gilbert, AZ 85297" at bounding box center [102, 284] width 161 height 32
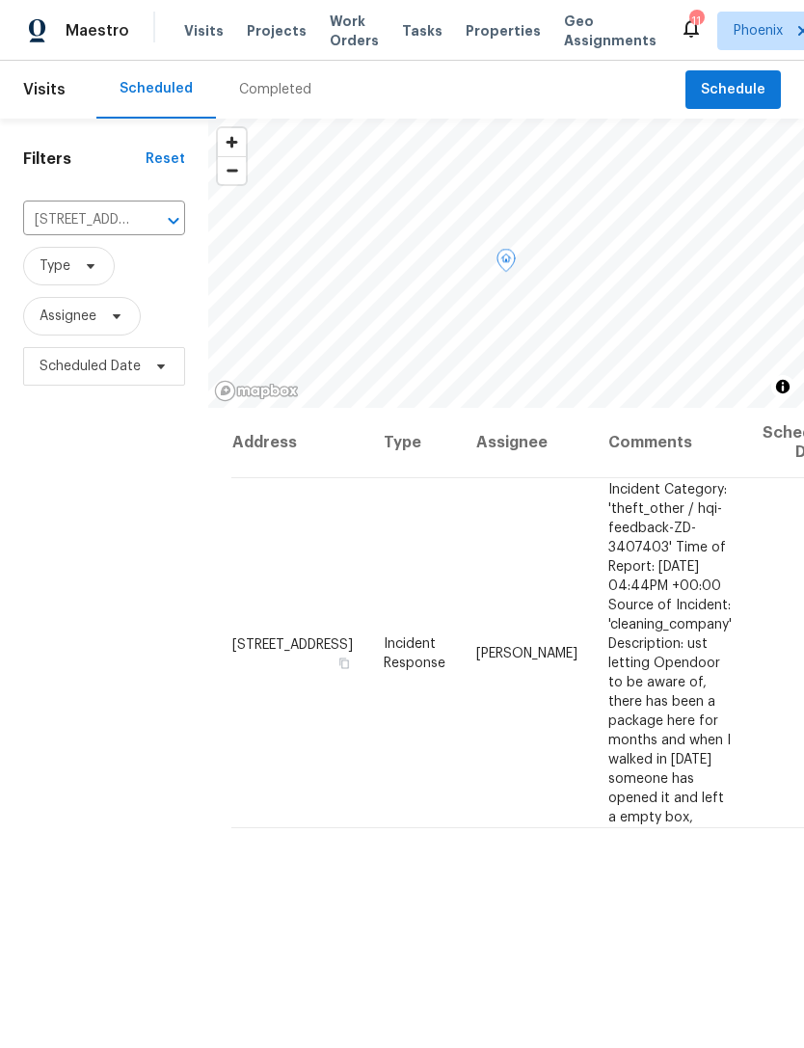
click at [0, 0] on icon at bounding box center [0, 0] width 0 height 0
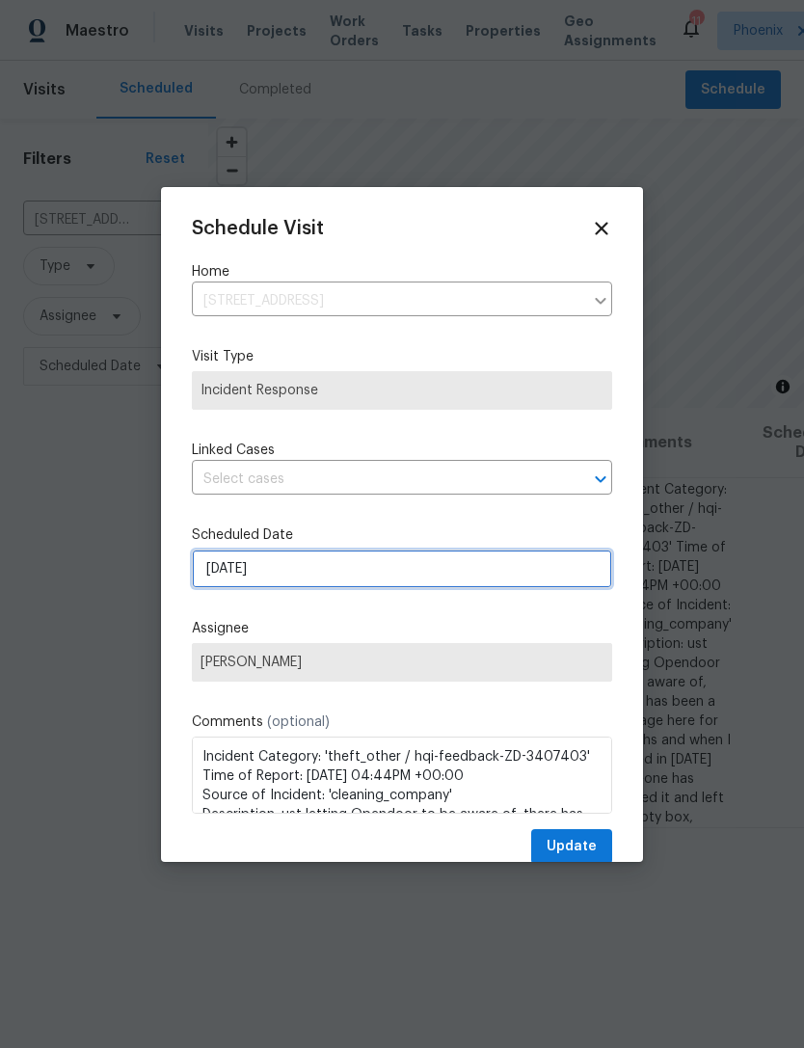
click at [366, 581] on input "8/18/2025" at bounding box center [402, 569] width 420 height 39
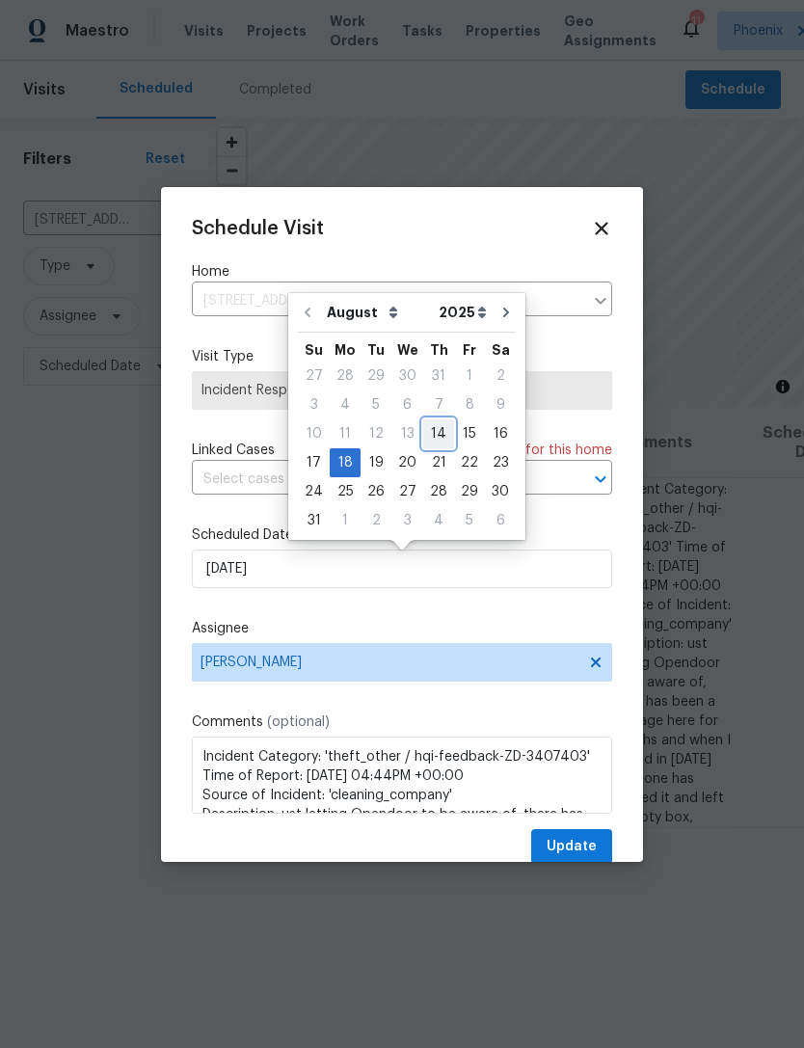
click at [432, 434] on div "14" at bounding box center [438, 433] width 31 height 27
type input "8/14/2025"
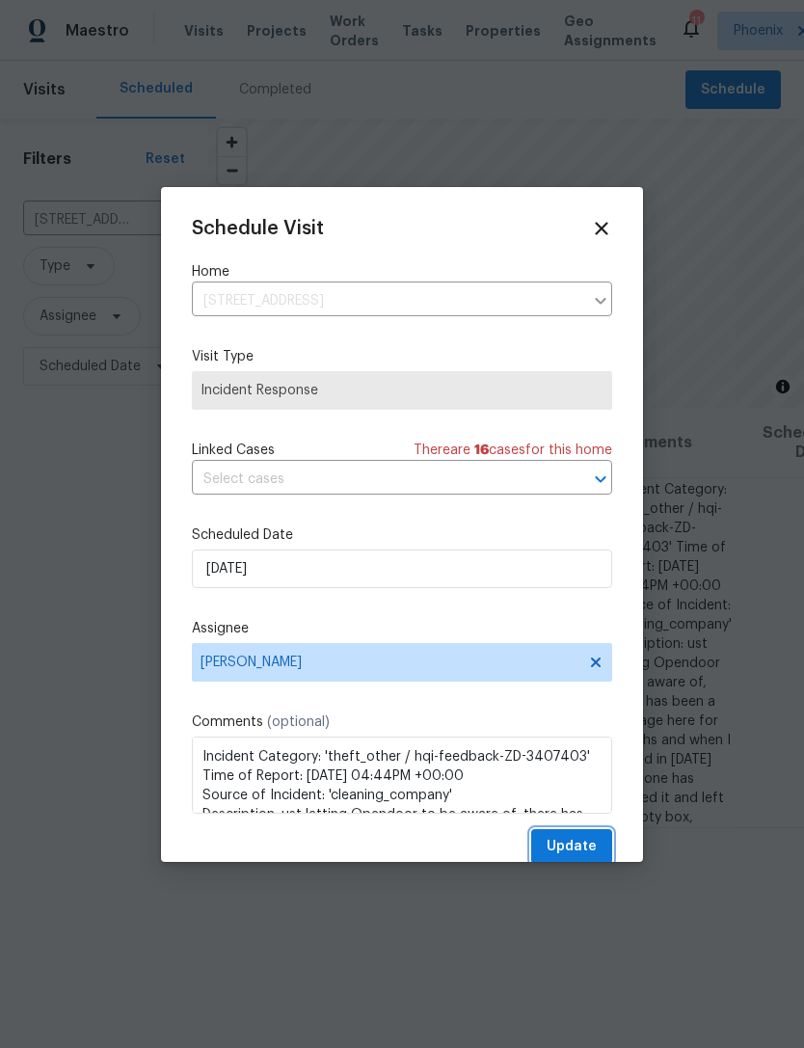
click at [589, 837] on button "Update" at bounding box center [571, 847] width 81 height 36
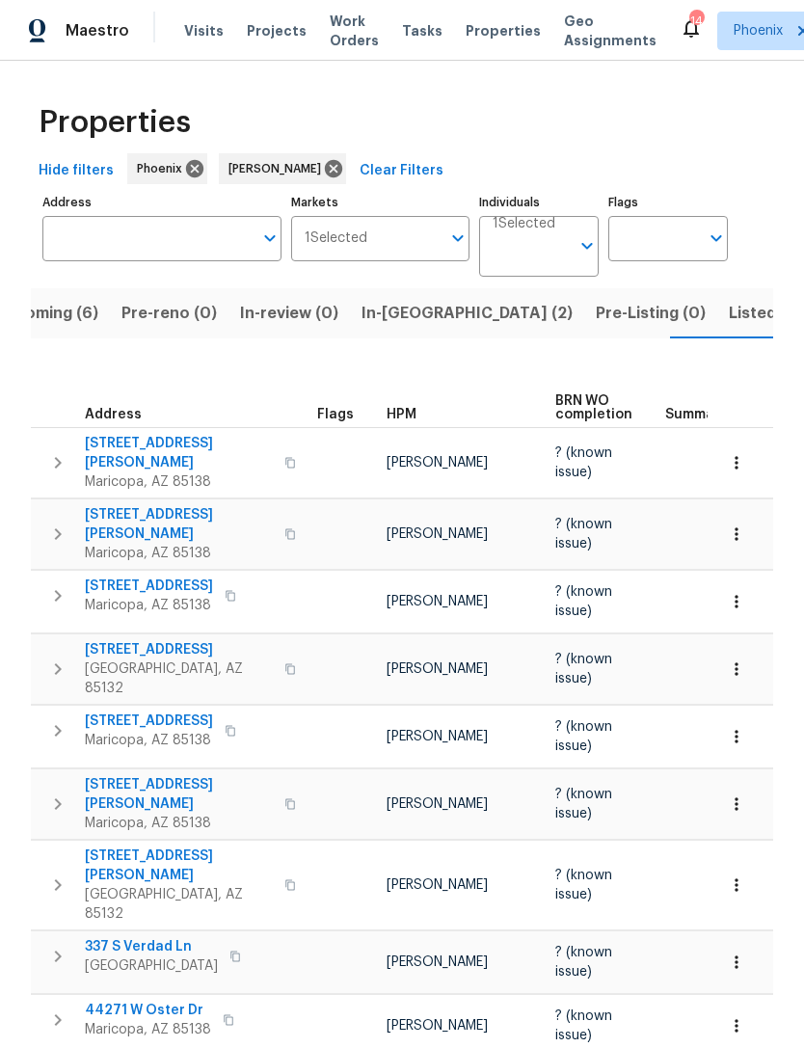
click at [401, 327] on span "In-[GEOGRAPHIC_DATA] (2)" at bounding box center [467, 313] width 211 height 27
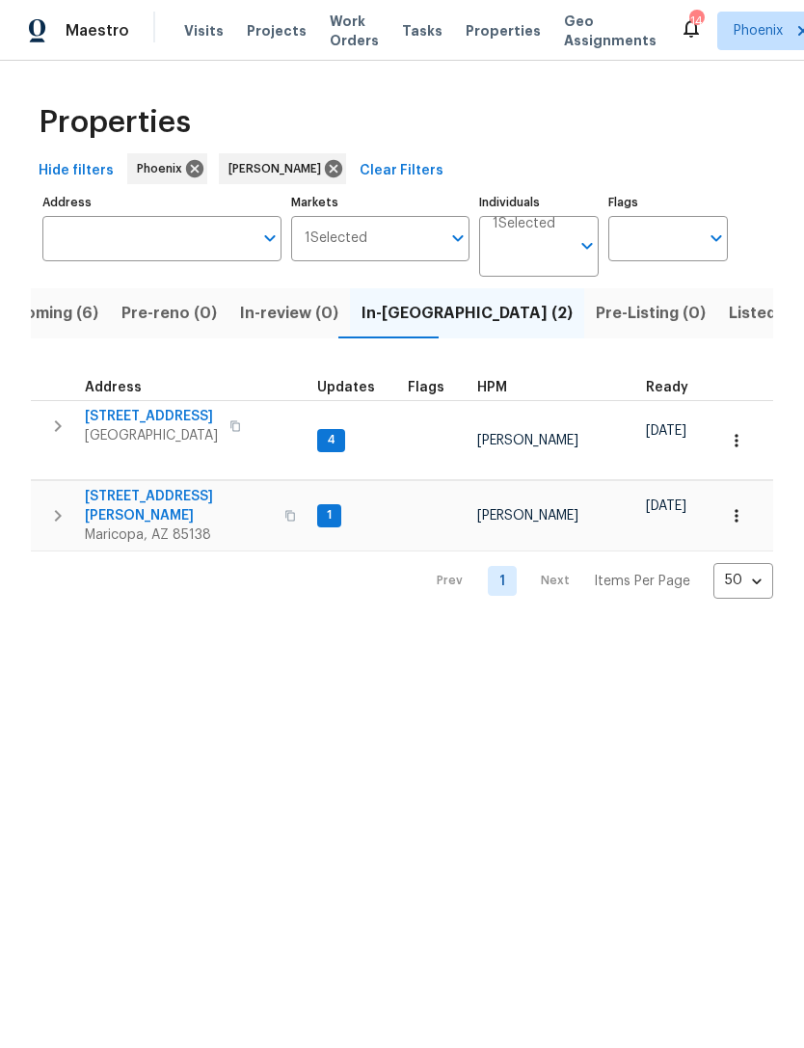
click at [149, 426] on span "[STREET_ADDRESS]" at bounding box center [151, 416] width 133 height 19
click at [64, 327] on span "Upcoming (6)" at bounding box center [46, 313] width 104 height 27
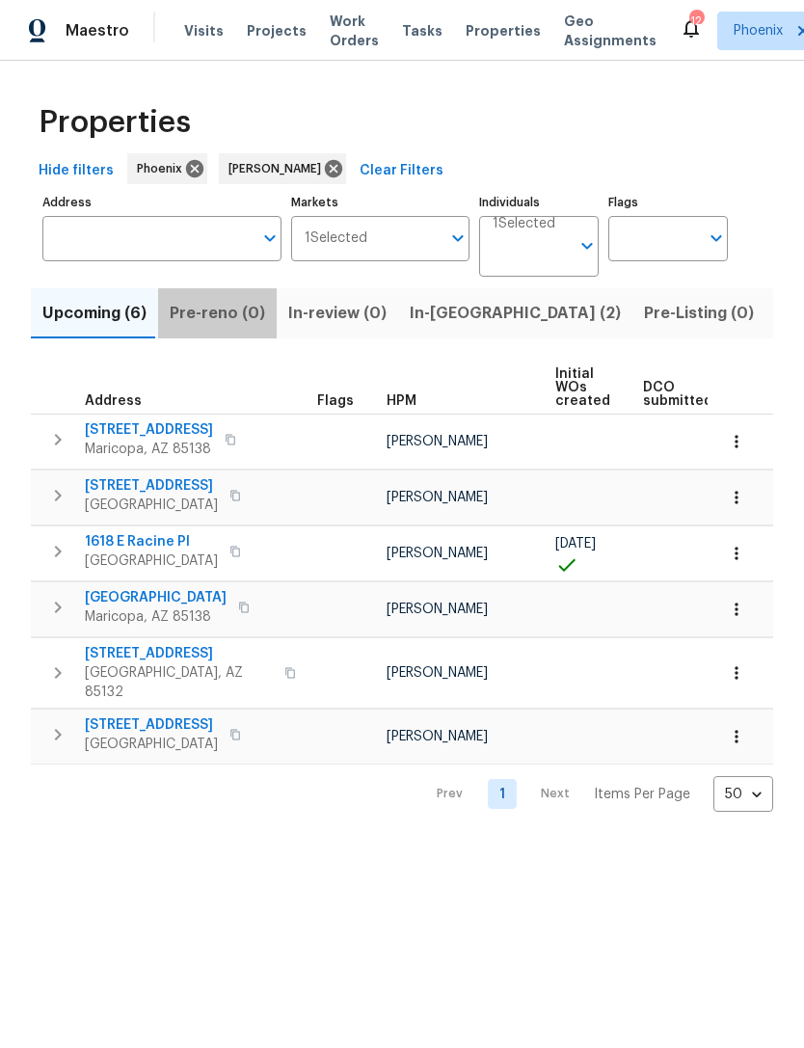
click at [228, 327] on span "Pre-reno (0)" at bounding box center [217, 313] width 95 height 27
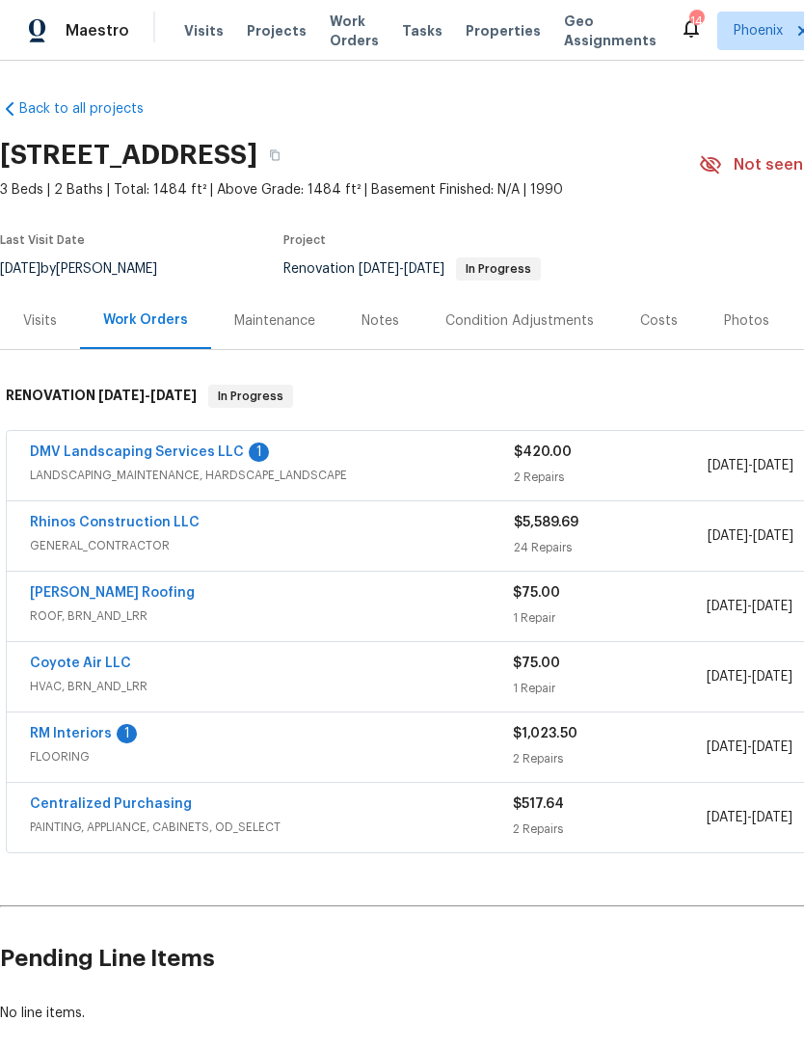
click at [138, 459] on link "DMV Landscaping Services LLC" at bounding box center [137, 453] width 214 height 14
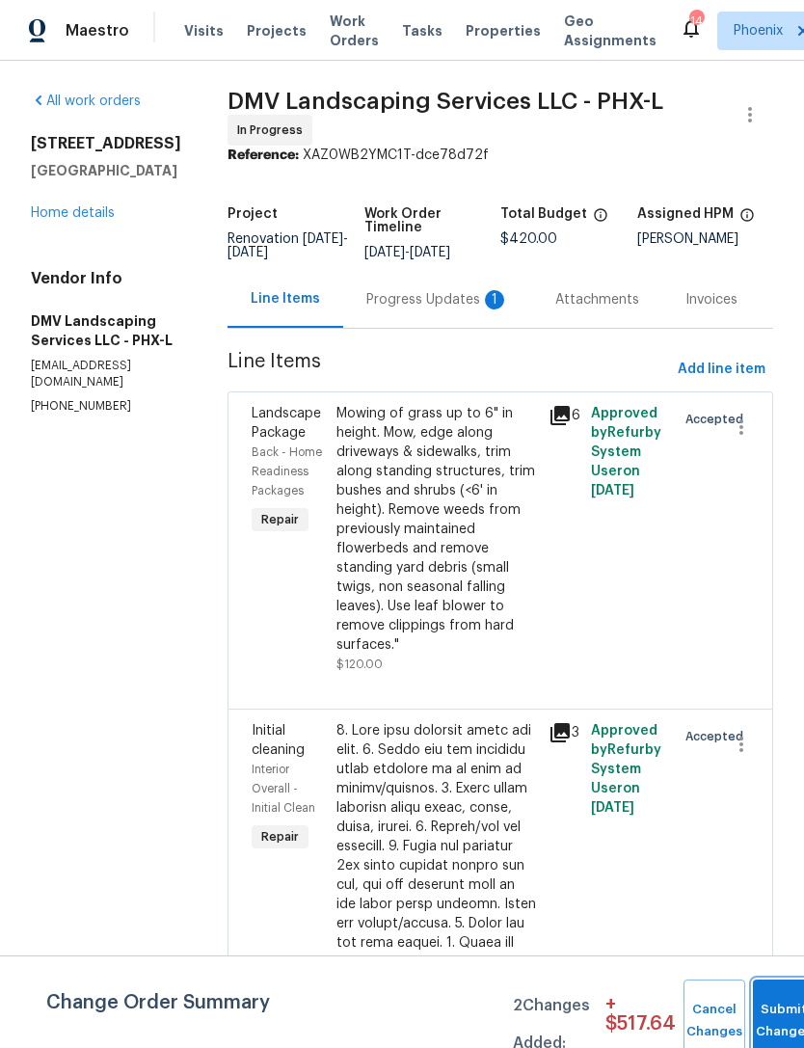
click at [775, 996] on button "Submit Changes" at bounding box center [784, 1021] width 62 height 83
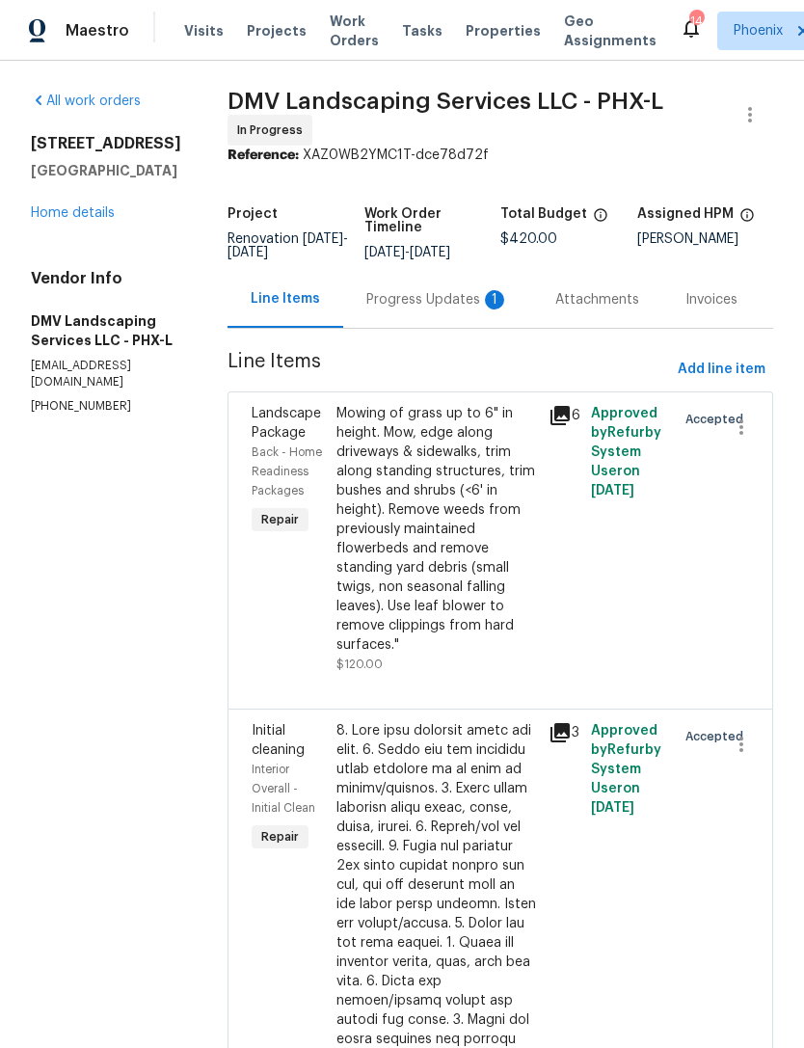
click at [443, 310] on div "Progress Updates 1" at bounding box center [437, 299] width 143 height 19
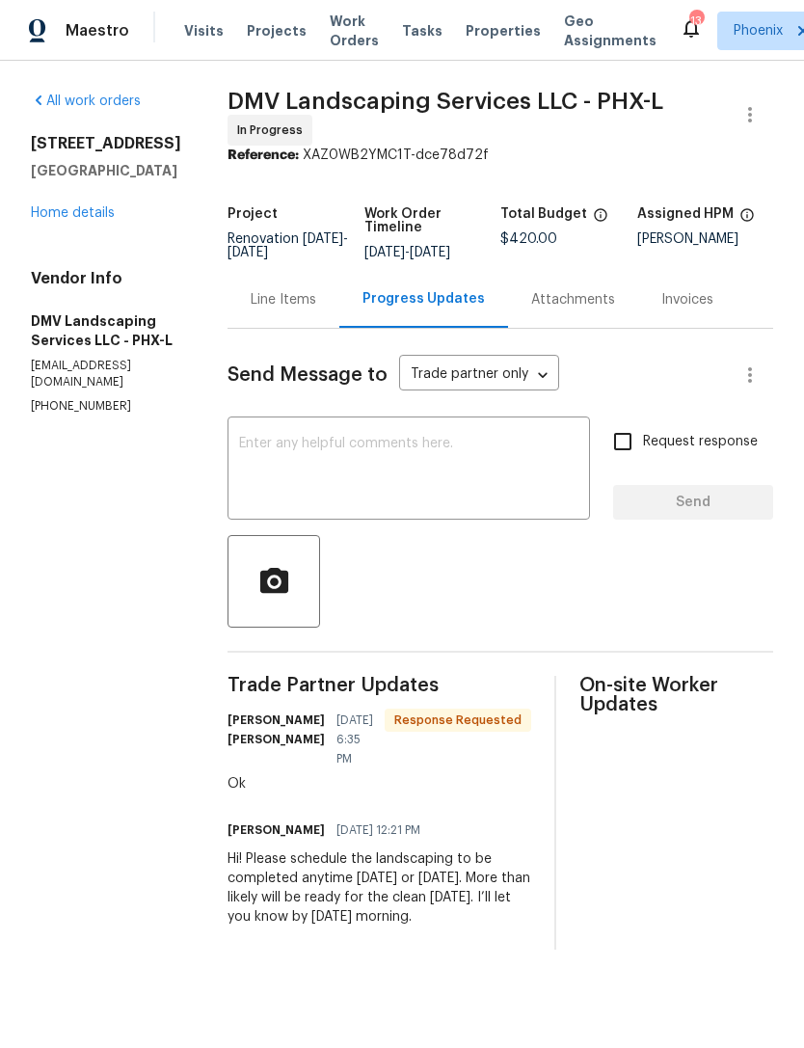
click at [82, 220] on link "Home details" at bounding box center [73, 213] width 84 height 14
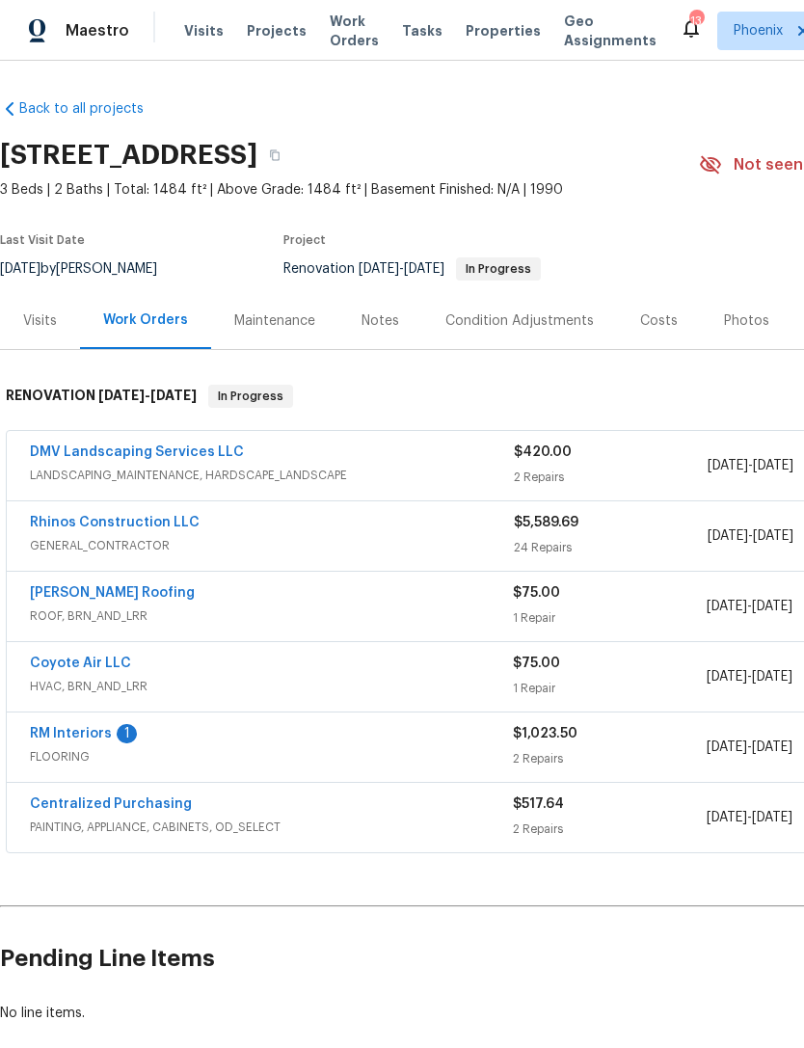
click at [68, 741] on link "RM Interiors" at bounding box center [71, 734] width 82 height 14
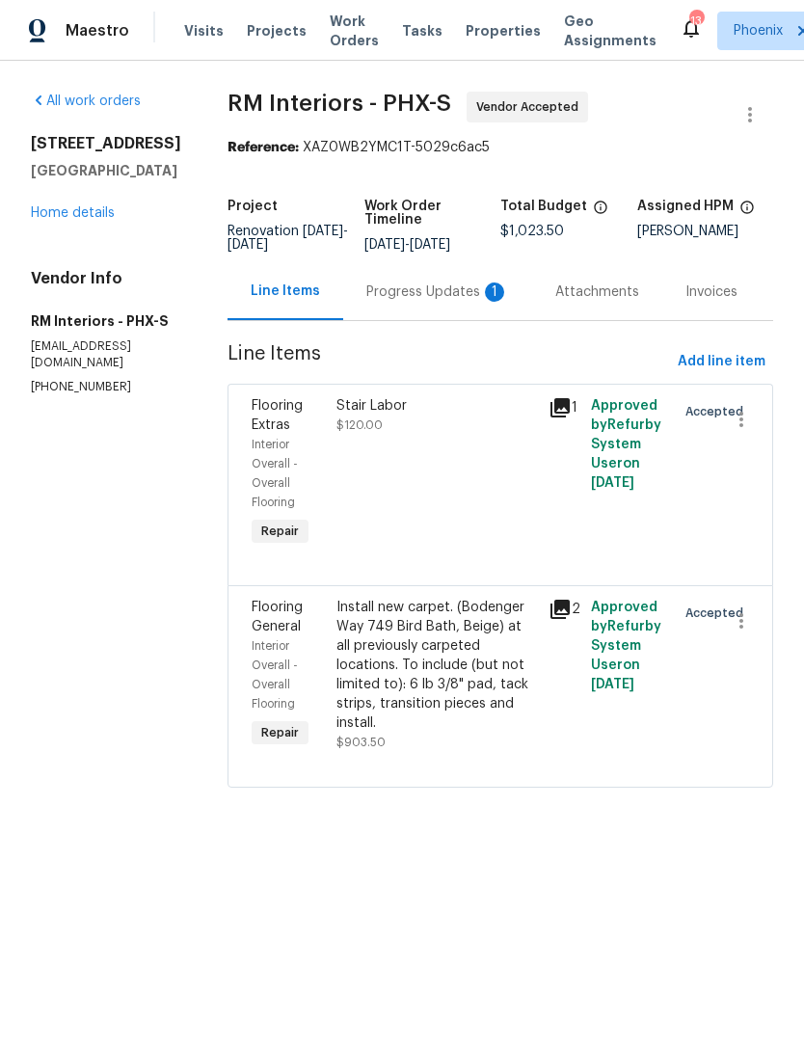
click at [454, 302] on div "Progress Updates 1" at bounding box center [437, 292] width 143 height 19
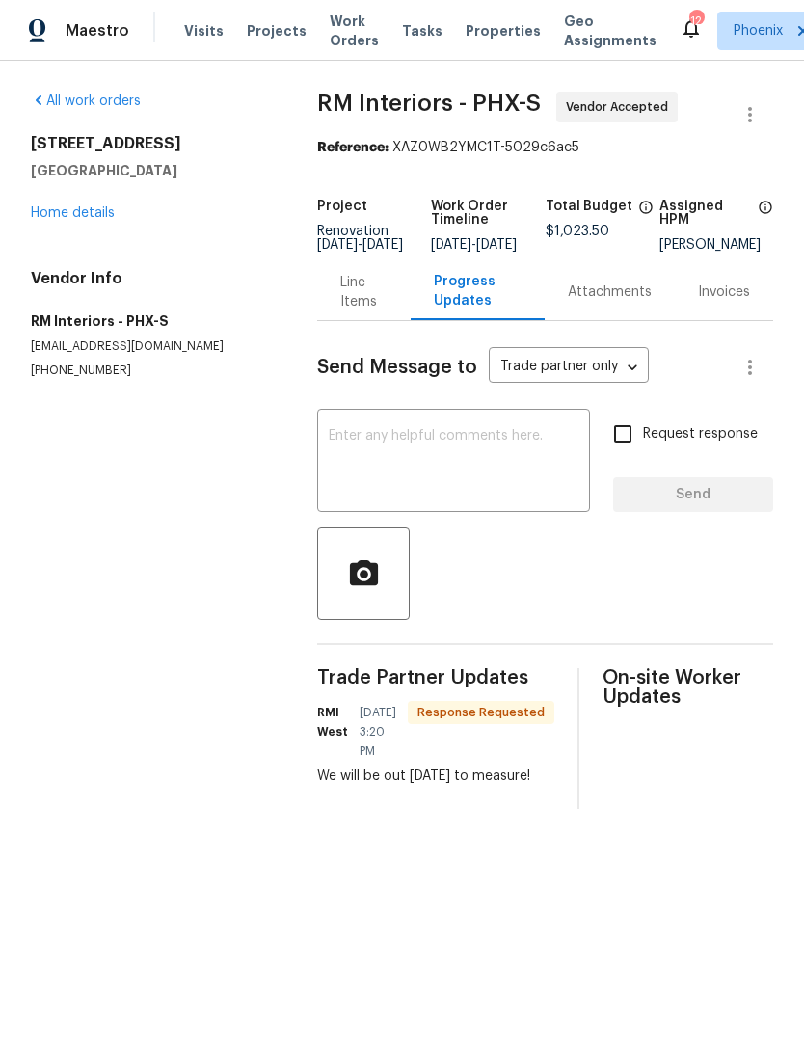
click at [488, 482] on textarea at bounding box center [454, 463] width 250 height 68
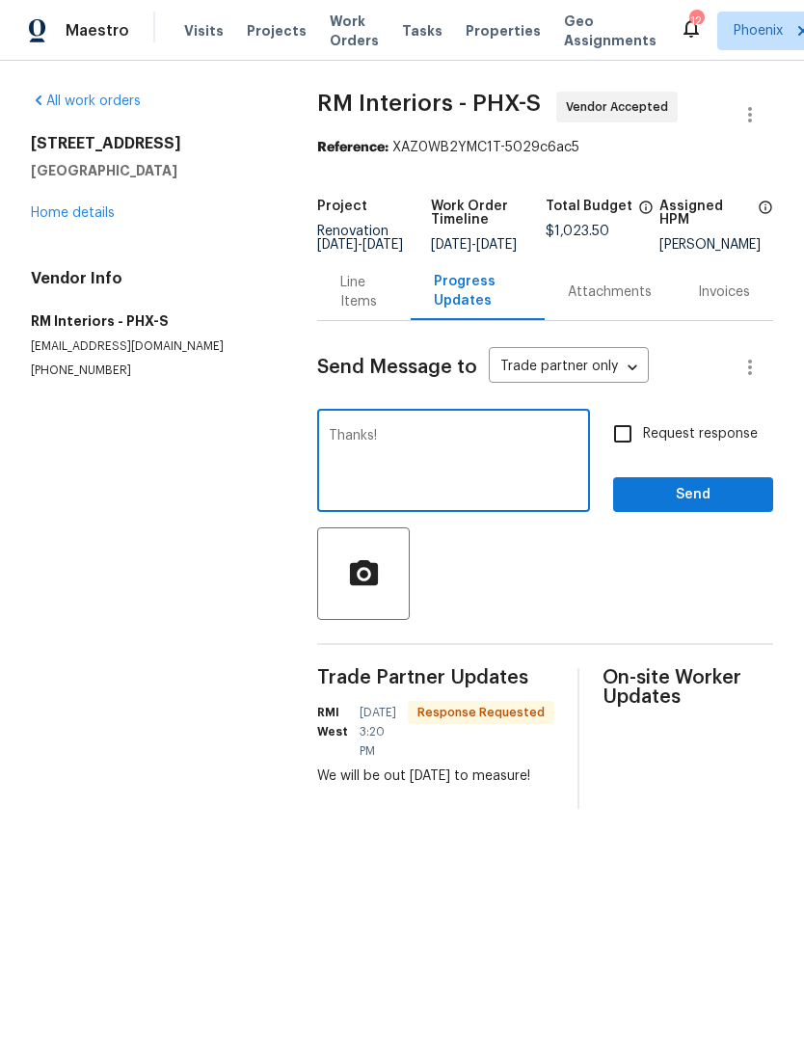
type textarea "Thanks!"
click at [730, 507] on span "Send" at bounding box center [693, 495] width 129 height 24
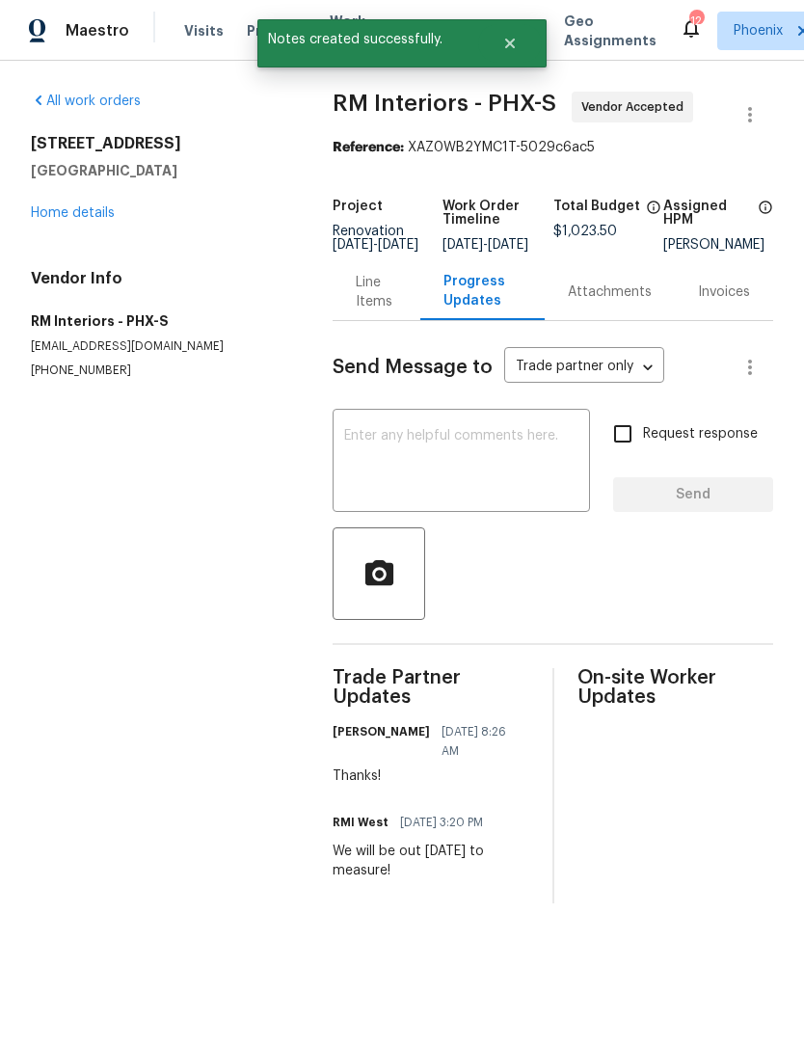
click at [85, 220] on link "Home details" at bounding box center [73, 213] width 84 height 14
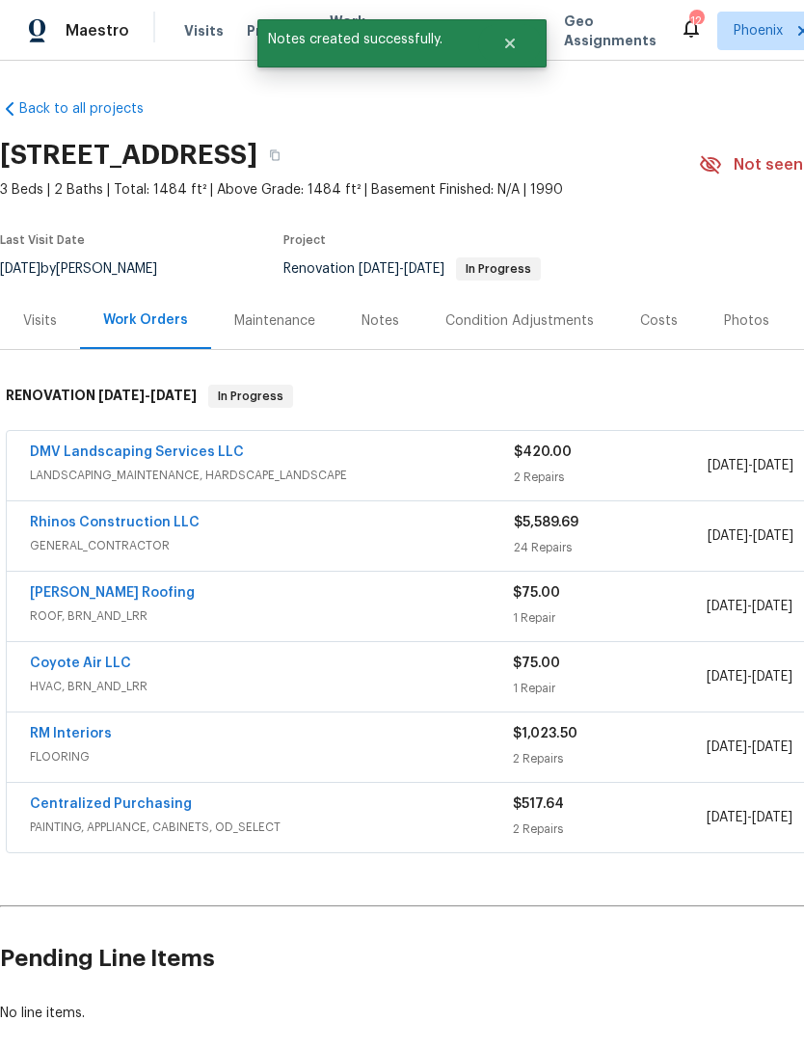
click at [377, 331] on div "Notes" at bounding box center [381, 321] width 38 height 19
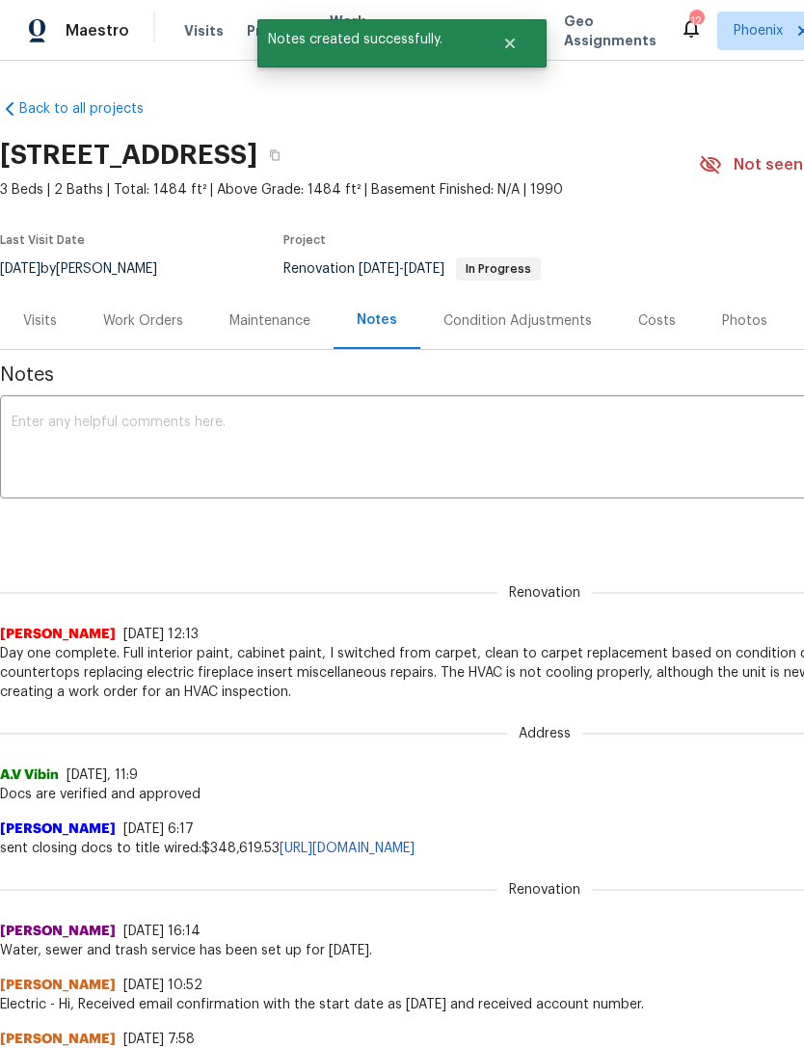
click at [337, 464] on textarea at bounding box center [545, 450] width 1067 height 68
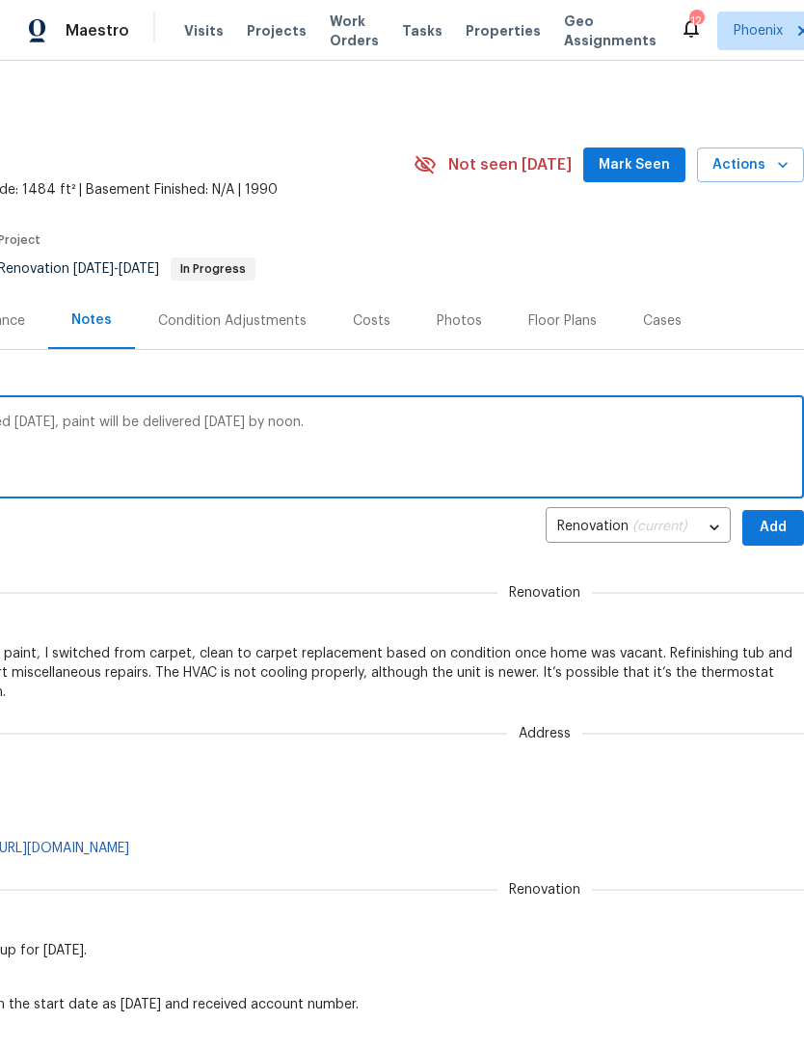
scroll to position [0, 285]
type textarea "GC started yesterday. Flooring will be measured today, paint will be delivered …"
click at [779, 540] on span "Add" at bounding box center [773, 528] width 31 height 24
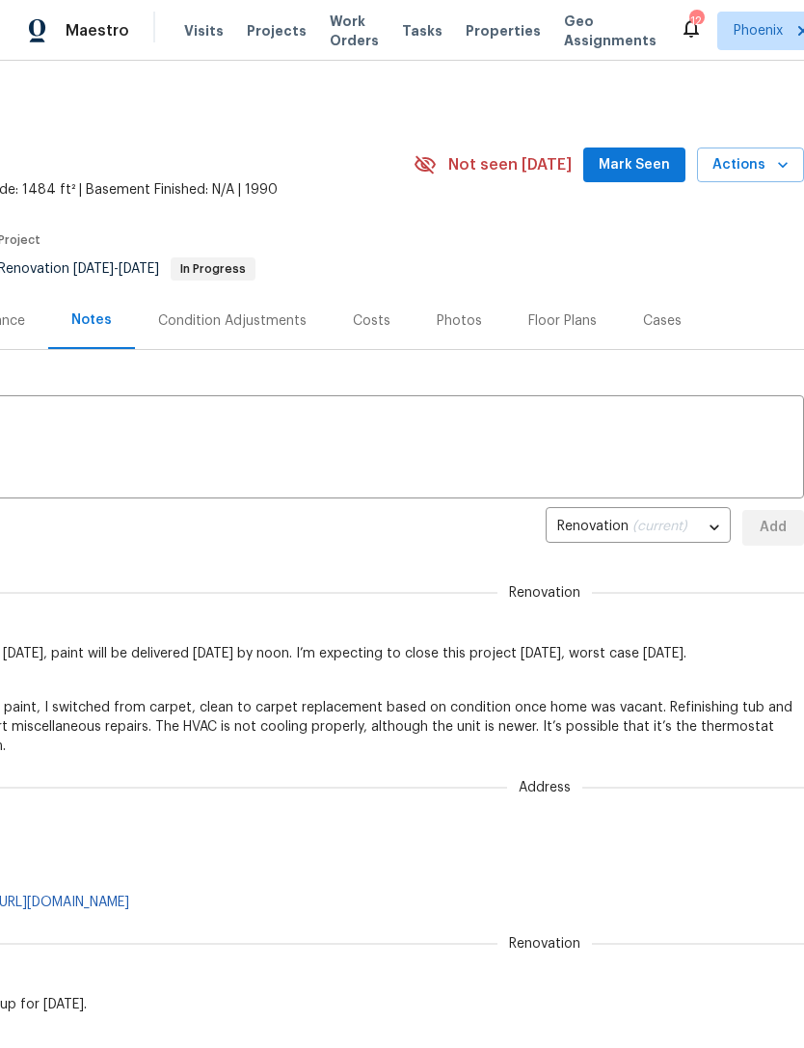
click at [657, 183] on button "Mark Seen" at bounding box center [634, 166] width 102 height 36
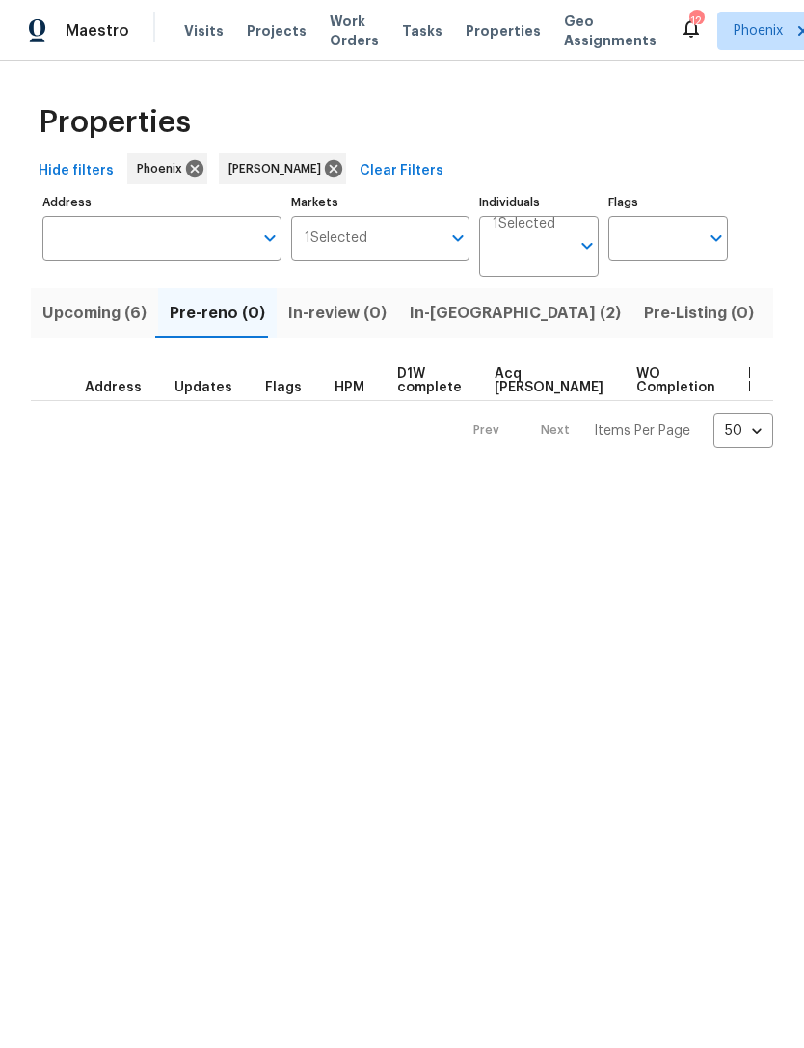
click at [107, 327] on span "Upcoming (6)" at bounding box center [94, 313] width 104 height 27
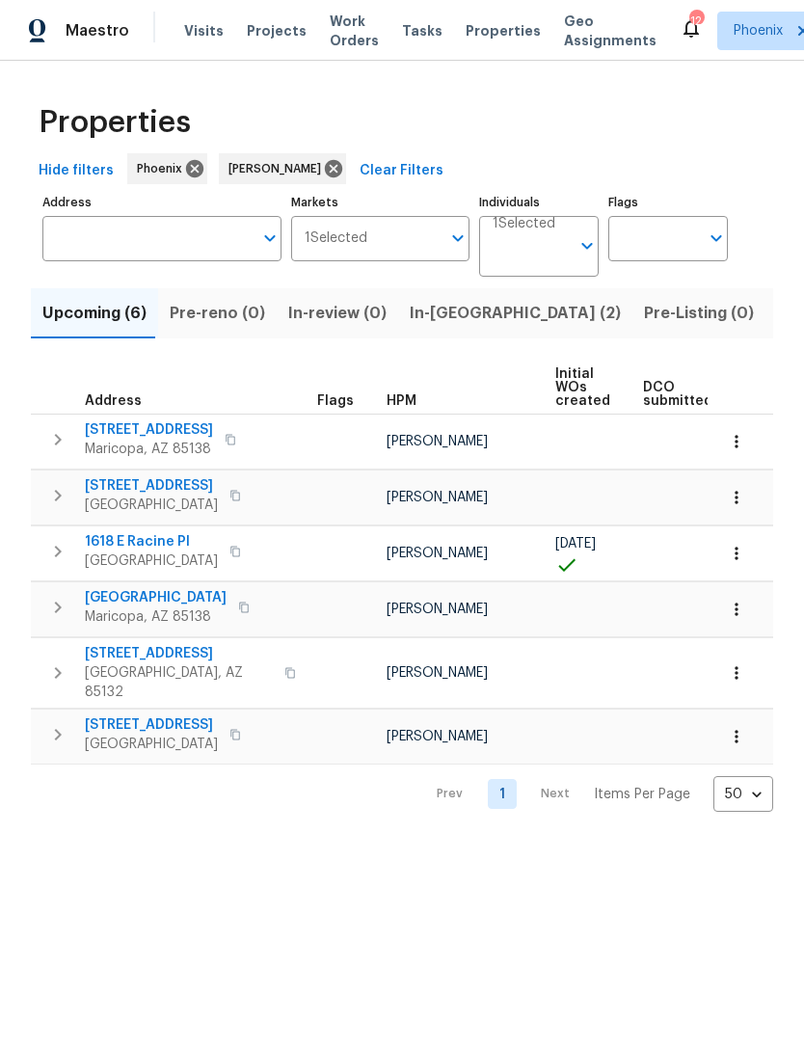
click at [338, 327] on span "In-review (0)" at bounding box center [337, 313] width 98 height 27
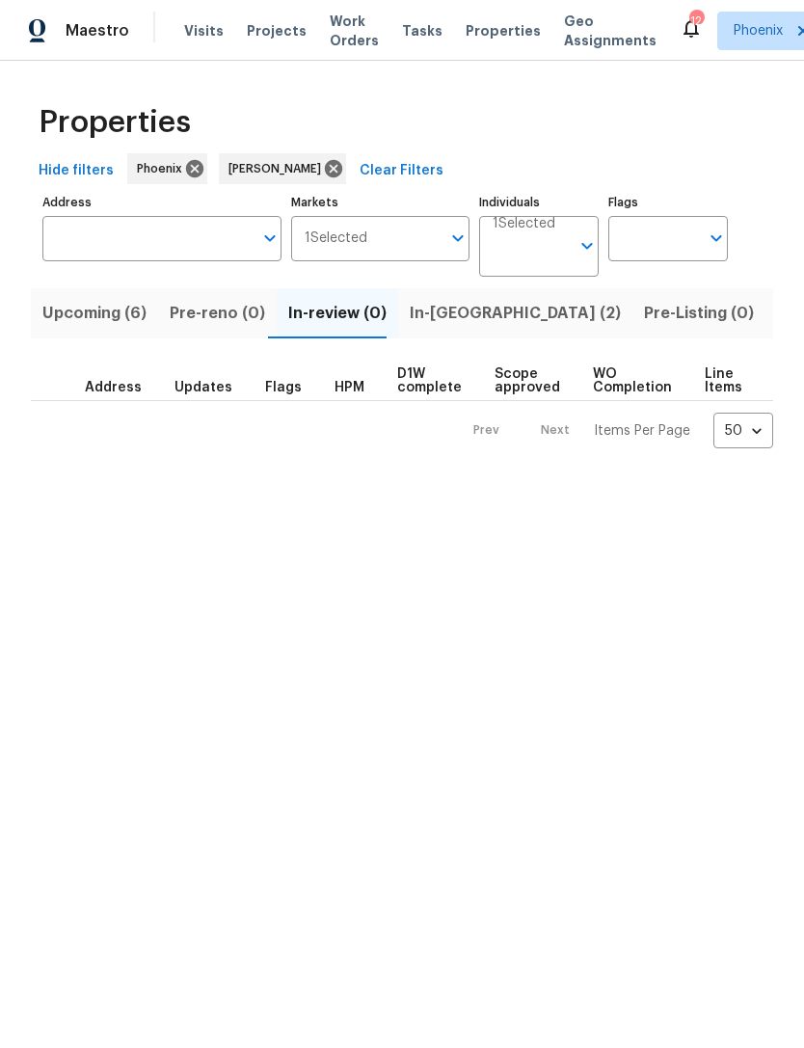
click at [439, 327] on span "In-[GEOGRAPHIC_DATA] (2)" at bounding box center [515, 313] width 211 height 27
